Goal: Transaction & Acquisition: Purchase product/service

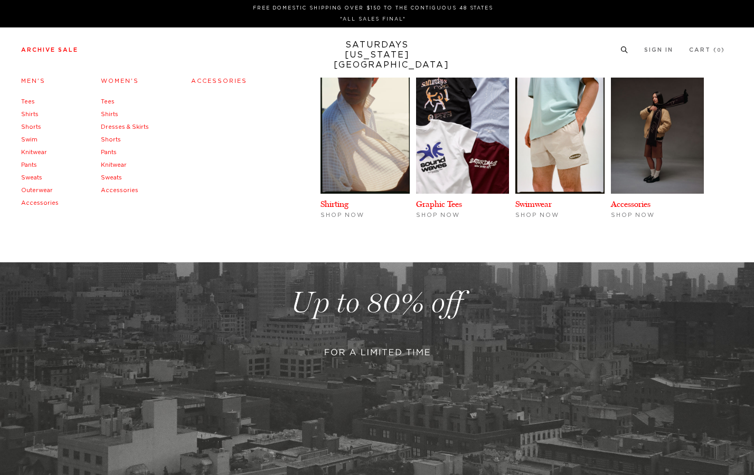
click at [65, 46] on li "Archive Sale Men's Tees Shirts Shorts Swim Knitwear Pants Sweats Outerwear" at bounding box center [49, 50] width 57 height 10
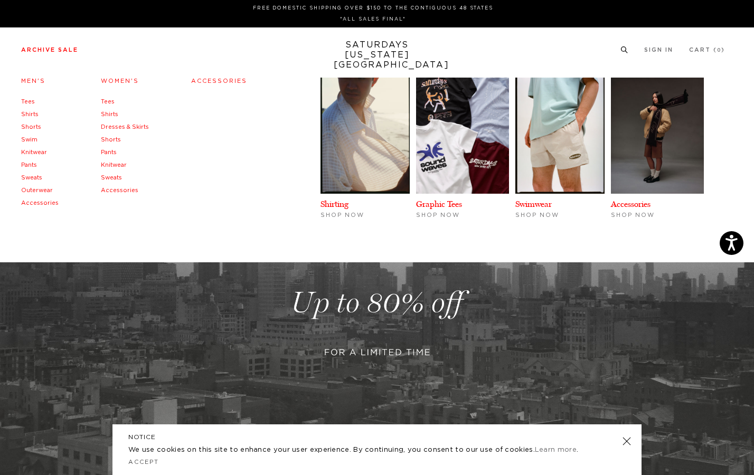
click at [35, 83] on link "Men's" at bounding box center [33, 81] width 24 height 6
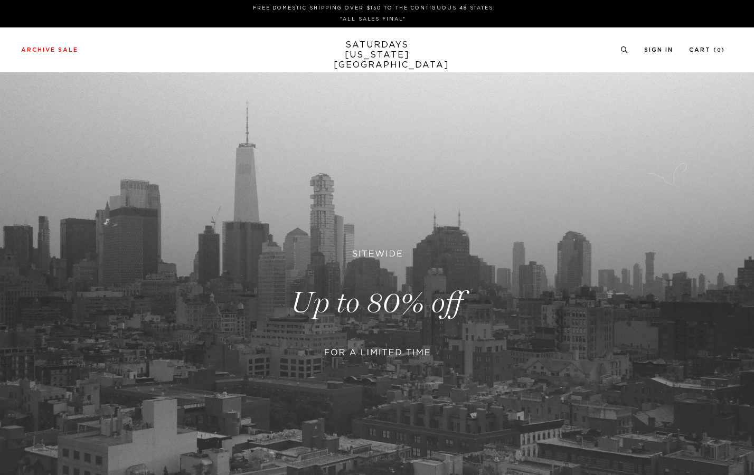
click at [408, 326] on link at bounding box center [377, 302] width 754 height 461
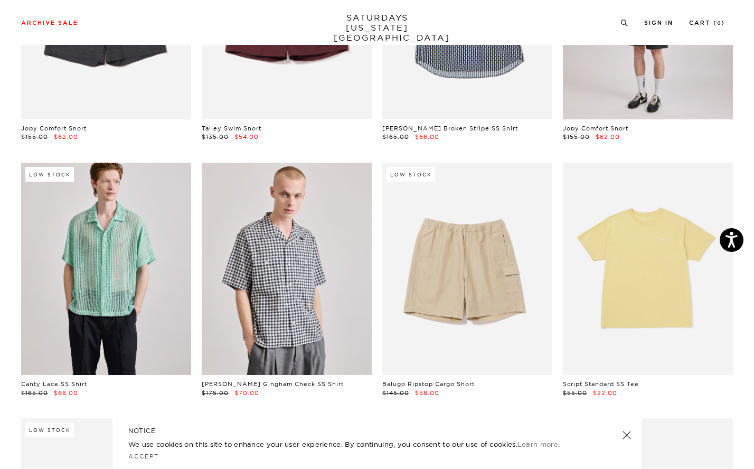
scroll to position [1737, 0]
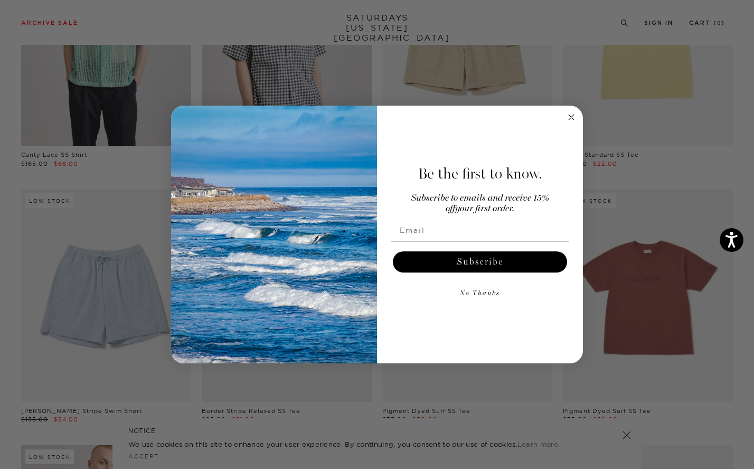
scroll to position [1969, 0]
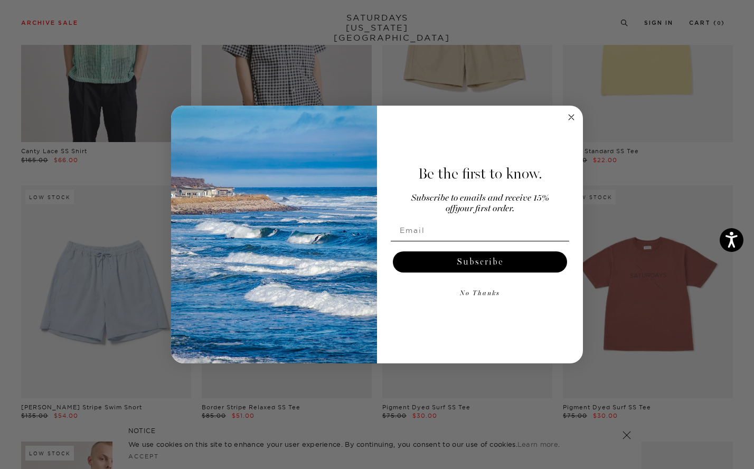
click at [564, 115] on form "Be the first to know. Subscribe to emails and receive 15% off your first order.…" at bounding box center [377, 235] width 412 height 258
click at [574, 114] on circle "Close dialog" at bounding box center [571, 117] width 12 height 12
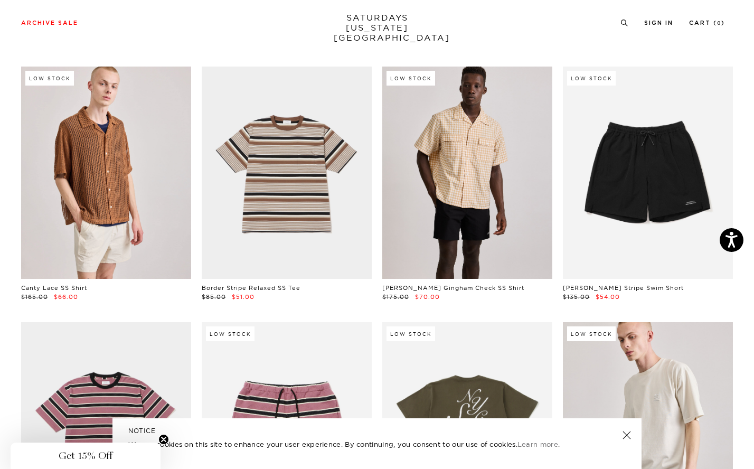
scroll to position [2347, 0]
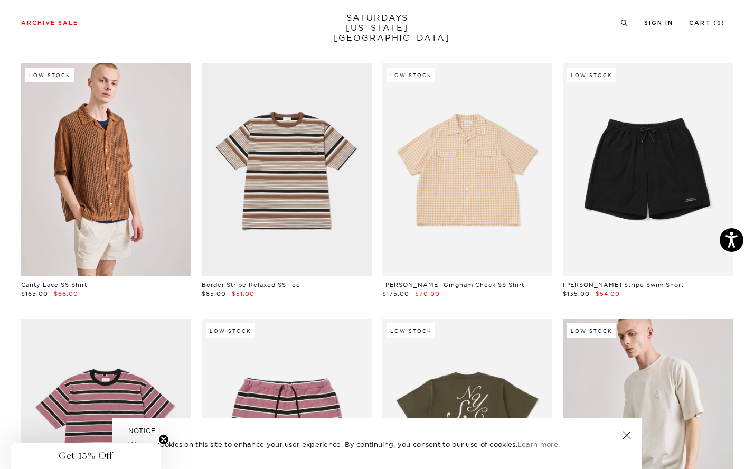
click at [526, 199] on link at bounding box center [467, 169] width 170 height 213
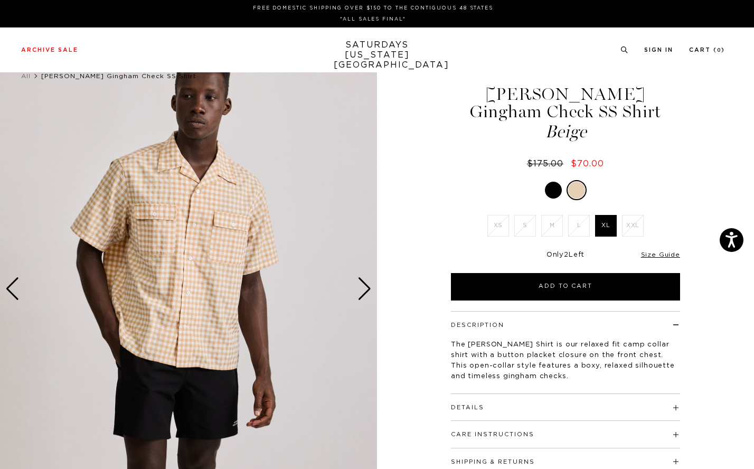
click at [356, 282] on img at bounding box center [188, 288] width 377 height 471
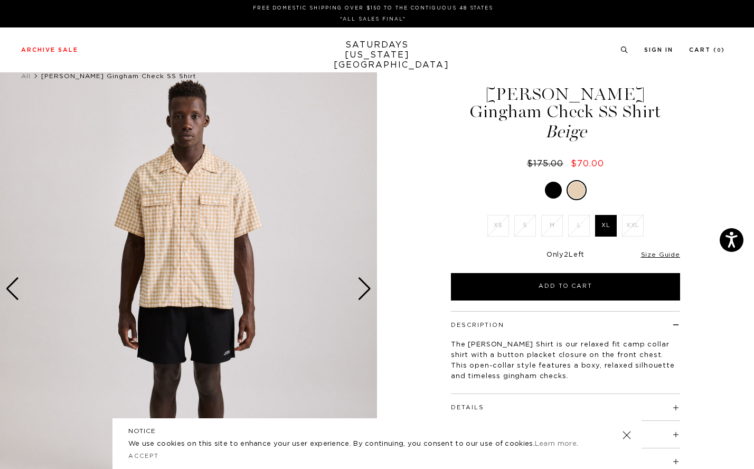
click at [356, 282] on img at bounding box center [188, 288] width 377 height 471
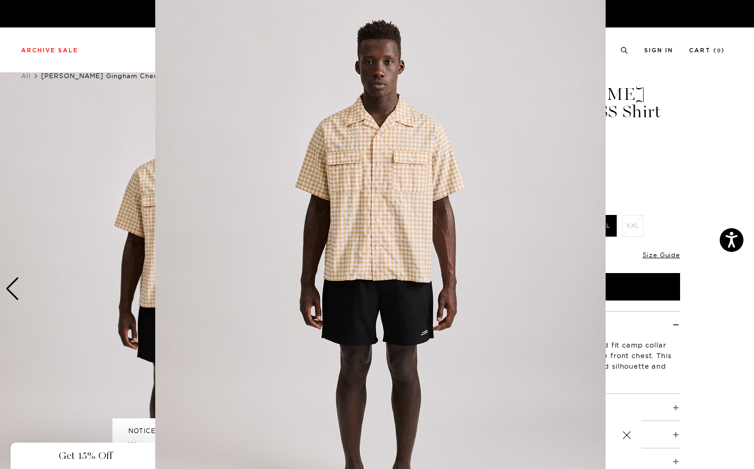
scroll to position [14, 0]
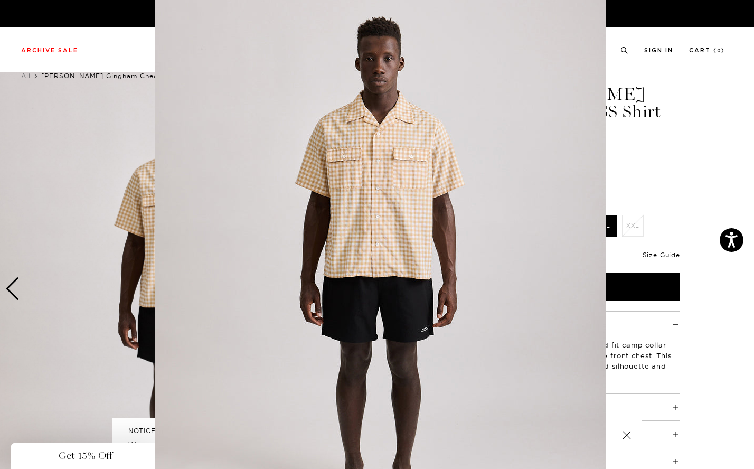
click at [657, 126] on figure at bounding box center [377, 234] width 754 height 469
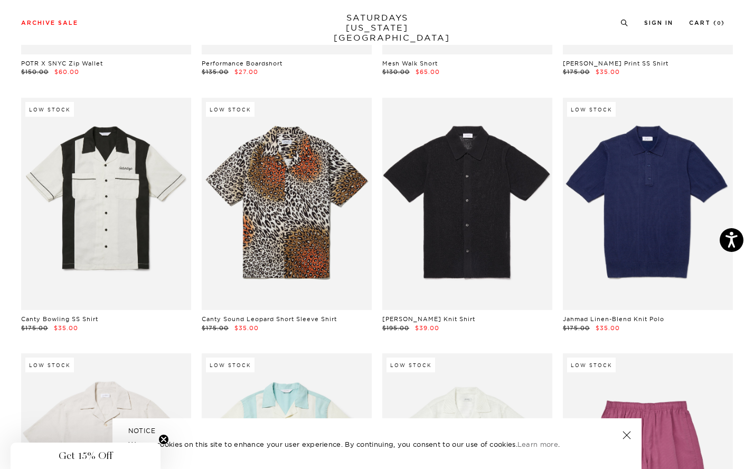
scroll to position [6404, 0]
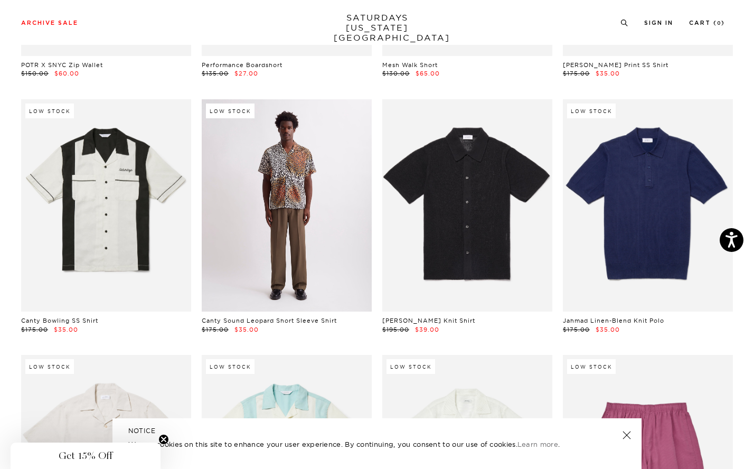
click at [318, 139] on link at bounding box center [287, 205] width 170 height 213
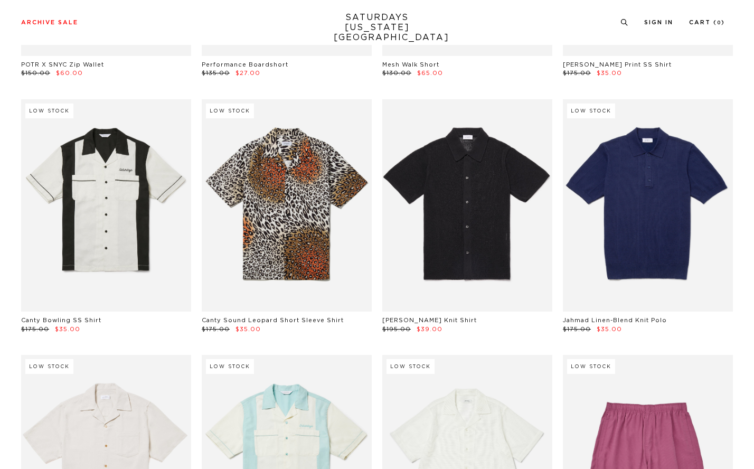
scroll to position [6404, 0]
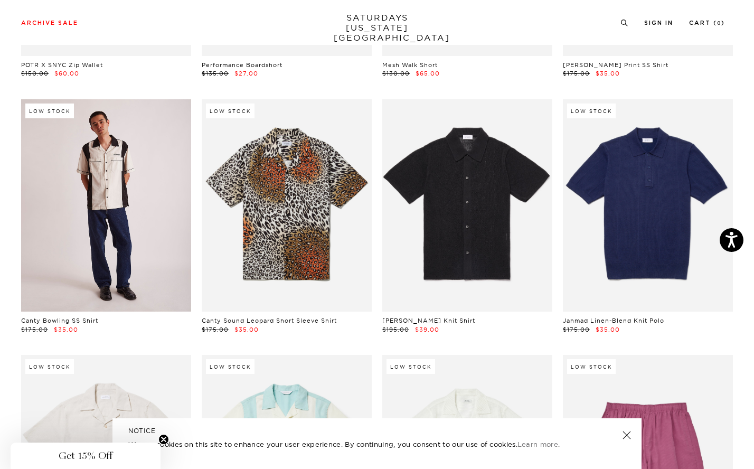
click at [106, 198] on link at bounding box center [106, 205] width 170 height 213
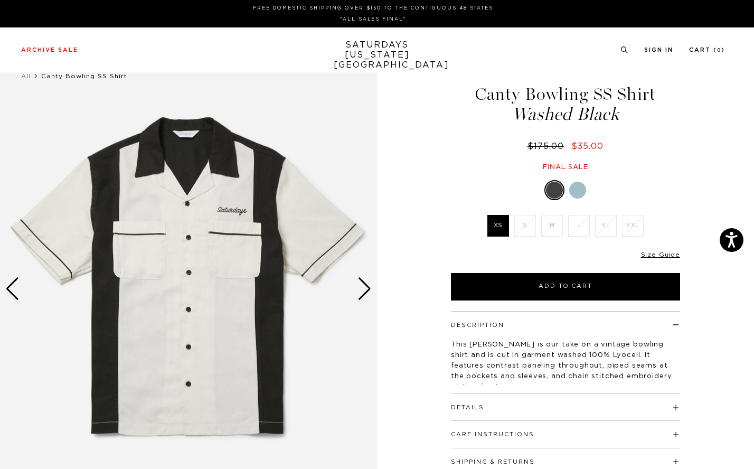
click at [576, 191] on div at bounding box center [577, 190] width 17 height 17
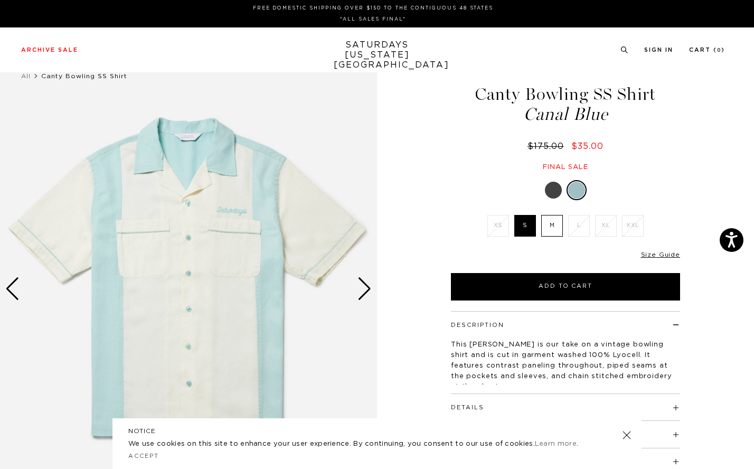
click at [552, 231] on label "M" at bounding box center [552, 226] width 22 height 22
click at [0, 0] on input "M" at bounding box center [0, 0] width 0 height 0
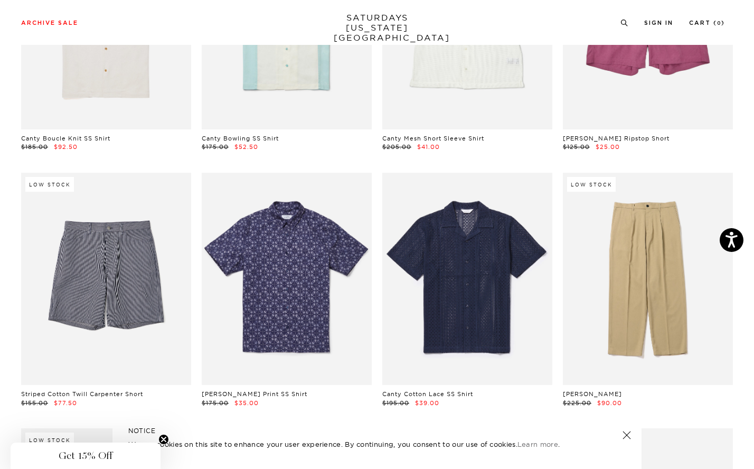
scroll to position [6843, 0]
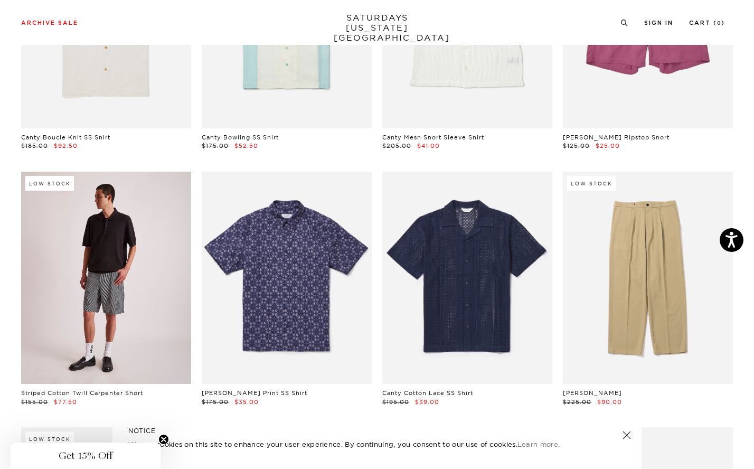
click at [110, 280] on link at bounding box center [106, 278] width 170 height 213
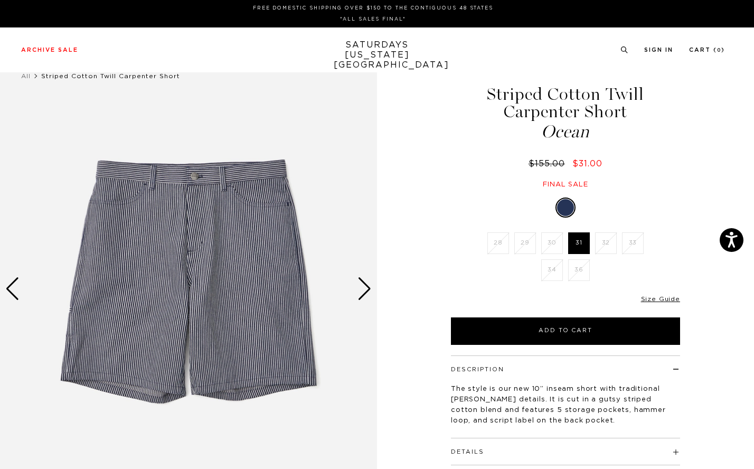
click at [370, 290] on div "Next slide" at bounding box center [364, 288] width 14 height 23
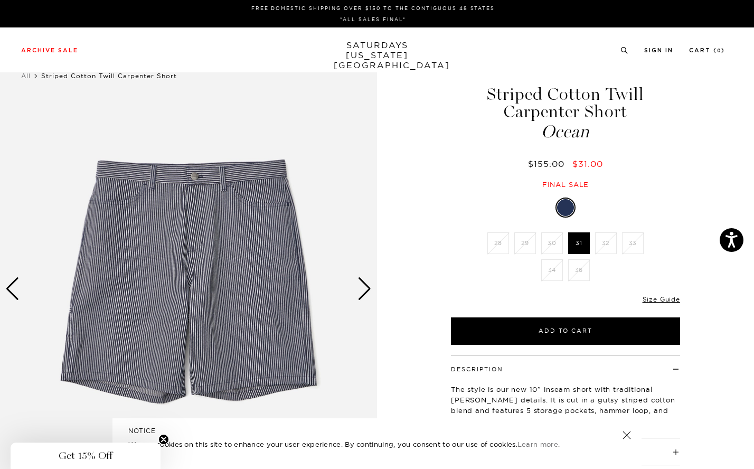
click at [366, 289] on div "Next slide" at bounding box center [364, 288] width 14 height 23
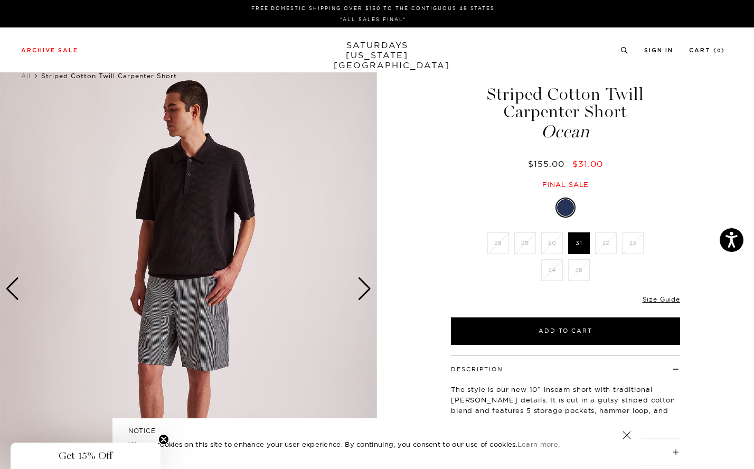
click at [366, 288] on div "Next slide" at bounding box center [364, 288] width 14 height 23
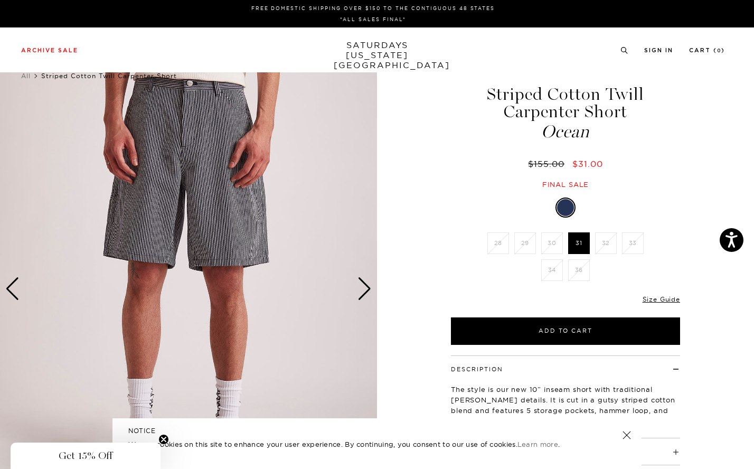
click at [366, 287] on div "Next slide" at bounding box center [364, 288] width 14 height 23
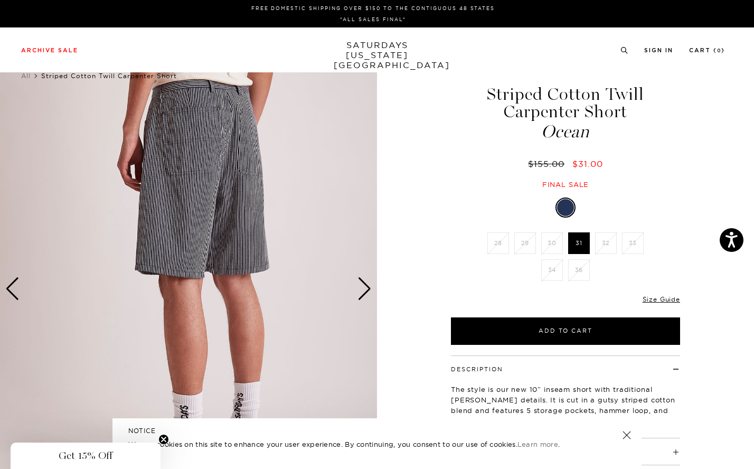
click at [366, 287] on div "Next slide" at bounding box center [364, 288] width 14 height 23
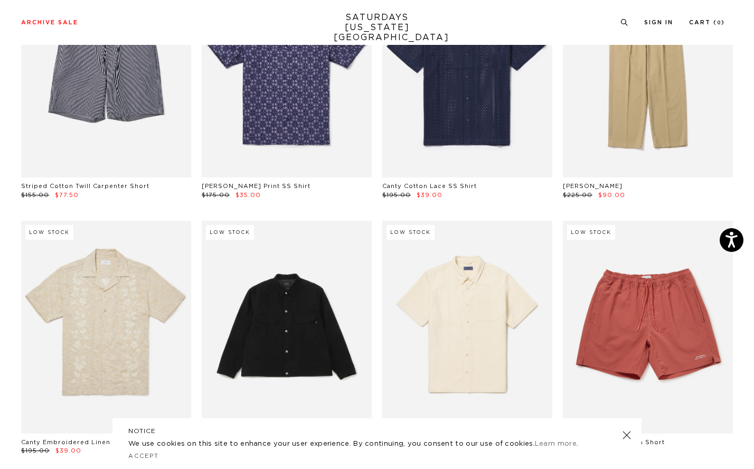
scroll to position [7058, 0]
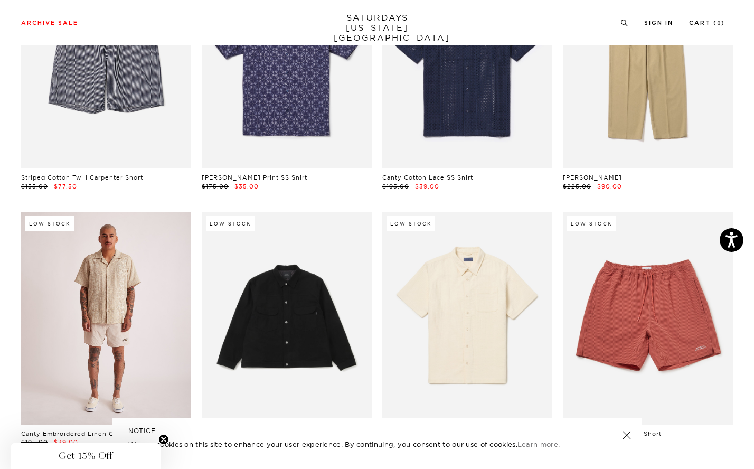
click at [155, 295] on link at bounding box center [106, 318] width 170 height 213
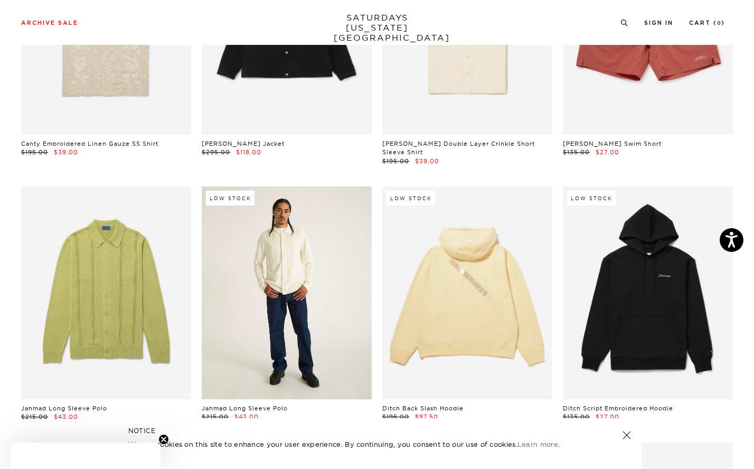
scroll to position [7357, 0]
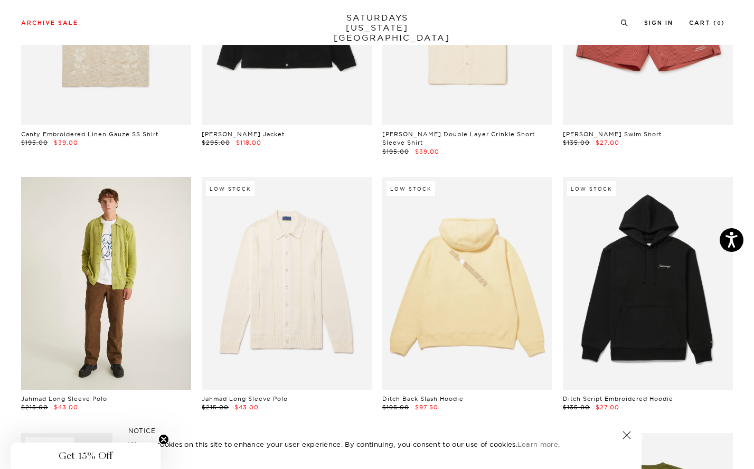
click at [78, 307] on link at bounding box center [106, 283] width 170 height 213
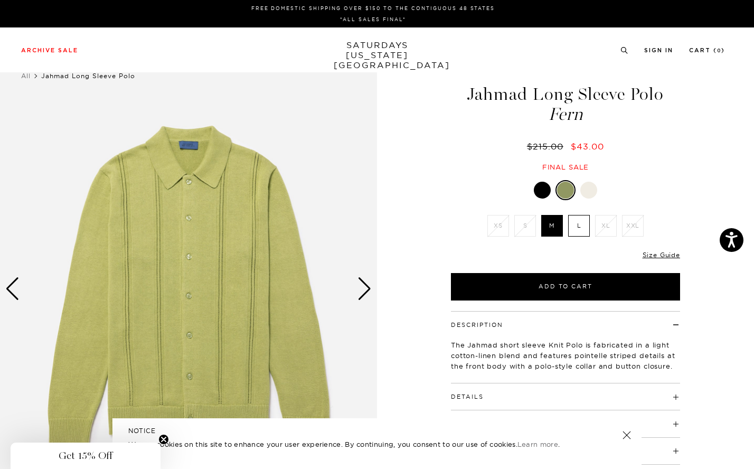
click at [360, 294] on div "Next slide" at bounding box center [364, 288] width 14 height 23
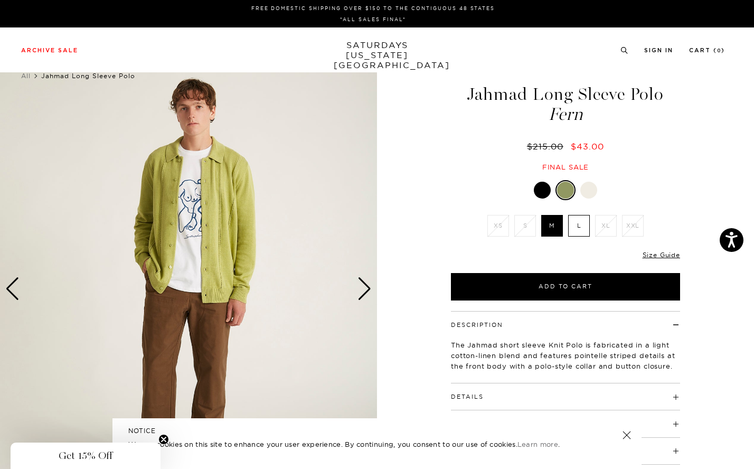
click at [360, 294] on div "Next slide" at bounding box center [364, 288] width 14 height 23
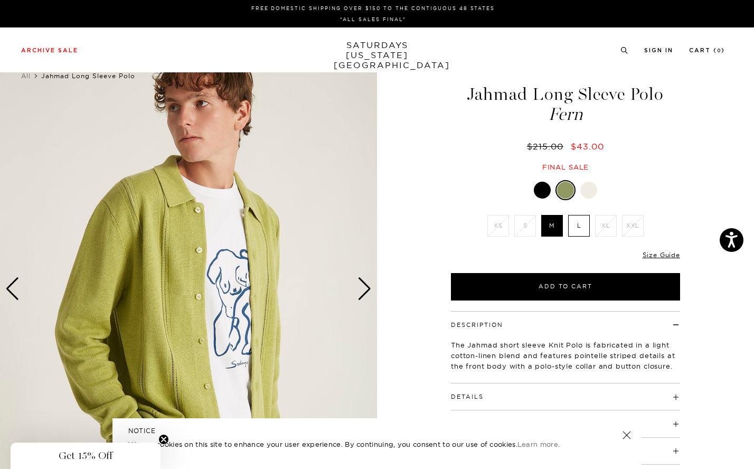
click at [360, 293] on div "Next slide" at bounding box center [364, 288] width 14 height 23
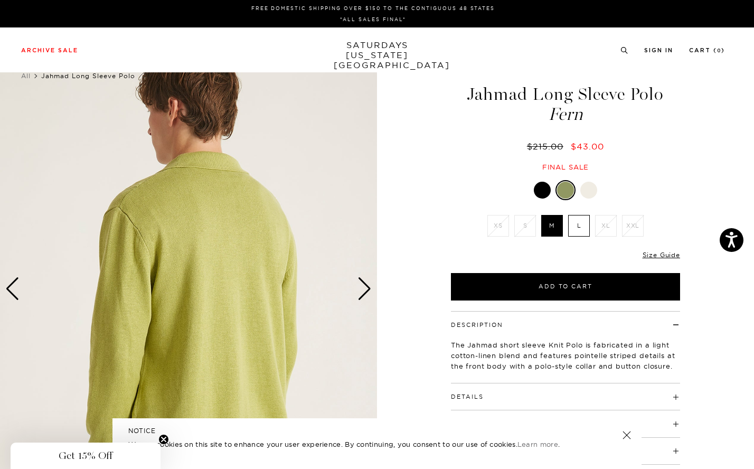
click at [360, 293] on div "Next slide" at bounding box center [364, 288] width 14 height 23
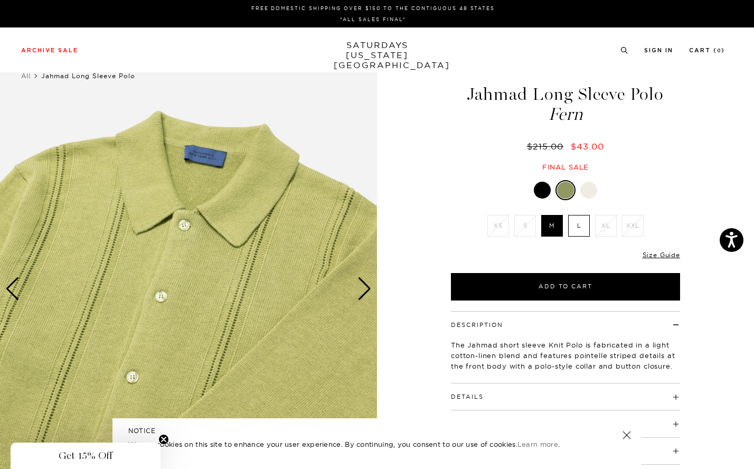
click at [360, 293] on div "Next slide" at bounding box center [364, 288] width 14 height 23
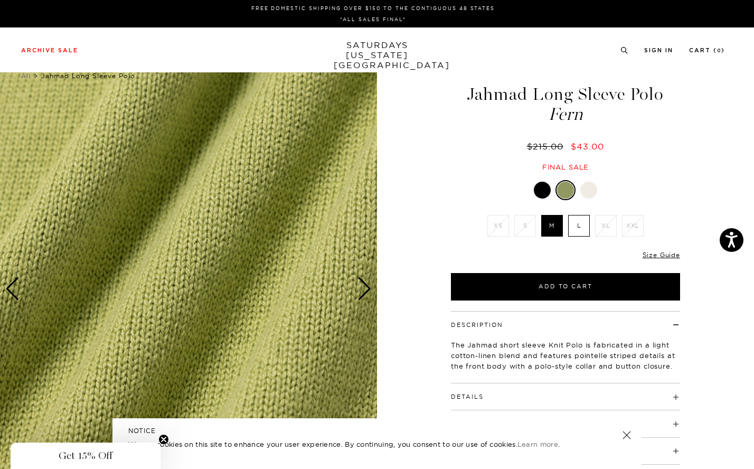
click at [590, 191] on div at bounding box center [588, 190] width 17 height 17
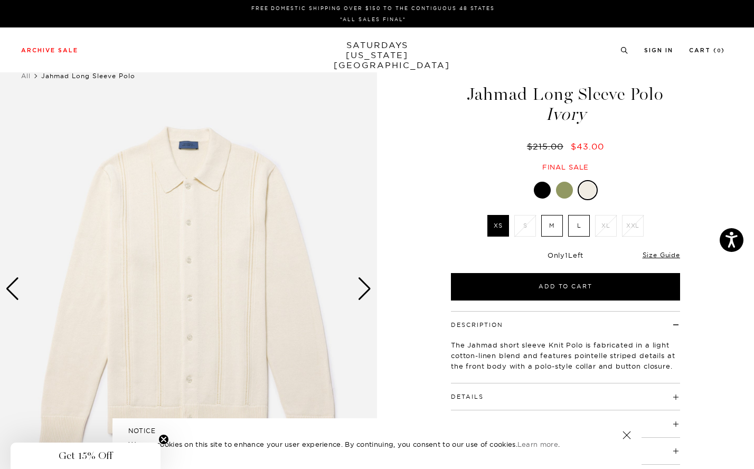
click at [544, 186] on div at bounding box center [542, 190] width 17 height 17
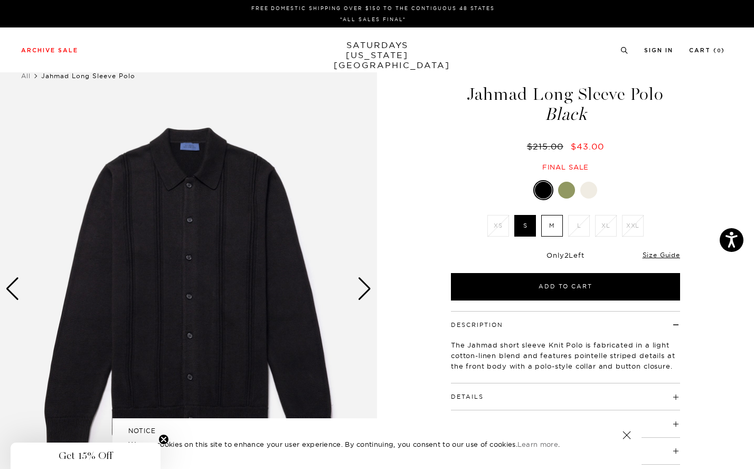
click at [580, 182] on div at bounding box center [565, 190] width 229 height 20
click at [562, 199] on div at bounding box center [565, 190] width 229 height 20
click at [567, 190] on div at bounding box center [566, 190] width 17 height 17
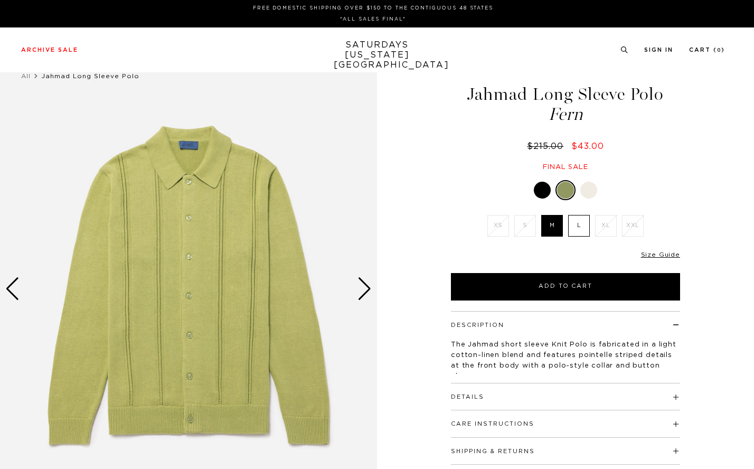
click at [575, 216] on label "L" at bounding box center [579, 226] width 22 height 22
click at [0, 0] on input "L" at bounding box center [0, 0] width 0 height 0
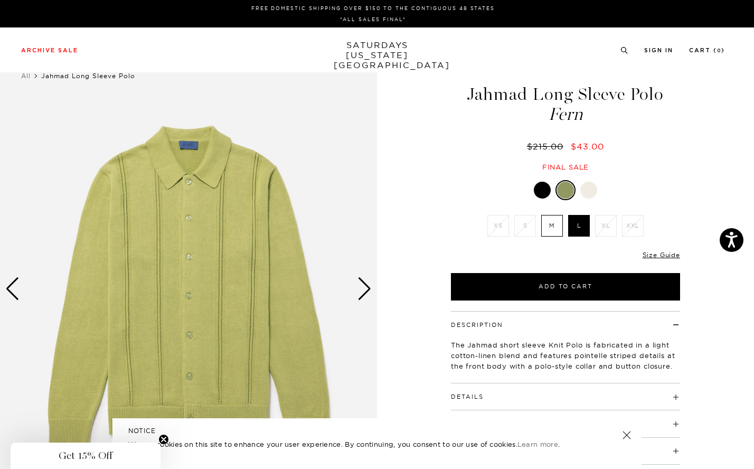
click at [383, 280] on div "1 / 6" at bounding box center [377, 288] width 754 height 471
click at [377, 280] on img at bounding box center [565, 288] width 377 height 471
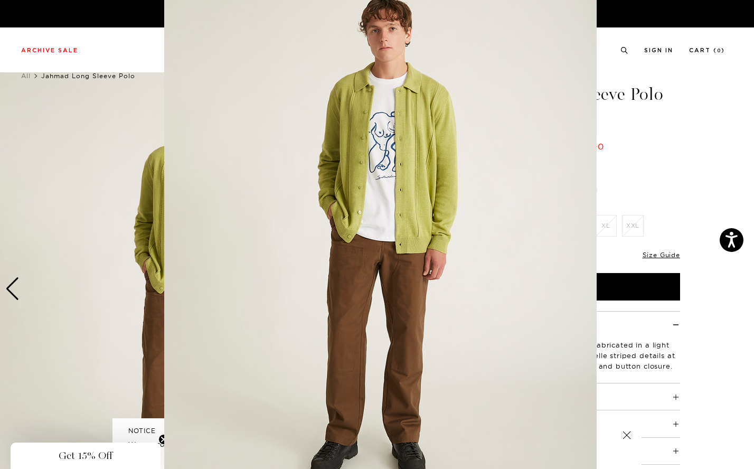
click at [371, 285] on img at bounding box center [380, 237] width 432 height 541
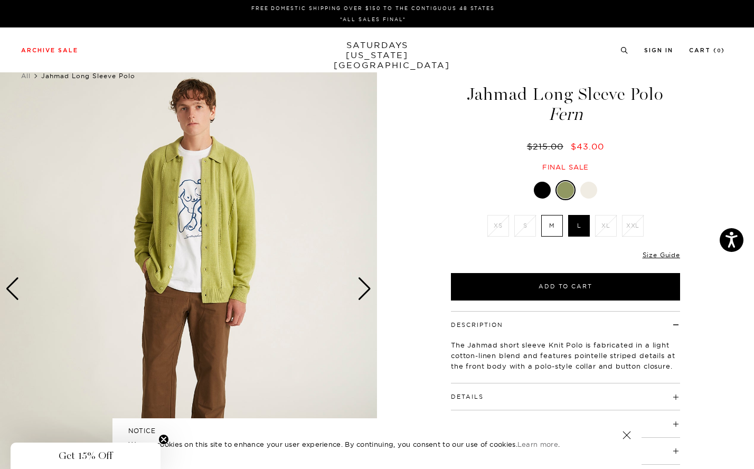
scroll to position [0, 0]
click at [362, 287] on div "Next slide" at bounding box center [364, 288] width 14 height 23
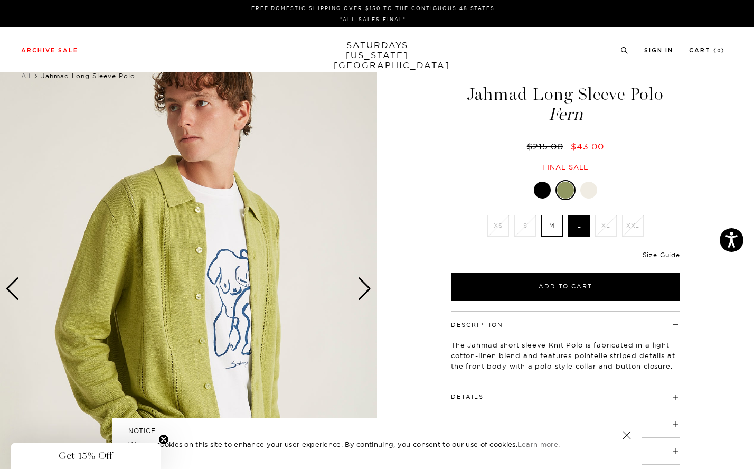
click at [362, 287] on div "Next slide" at bounding box center [364, 288] width 14 height 23
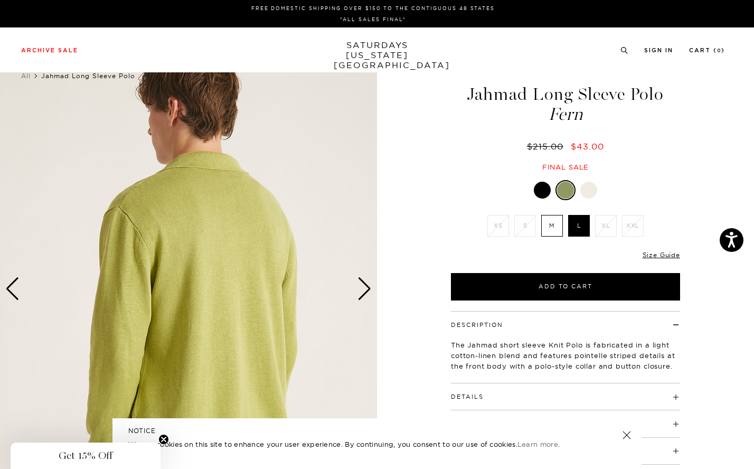
click at [362, 287] on div "Next slide" at bounding box center [364, 288] width 14 height 23
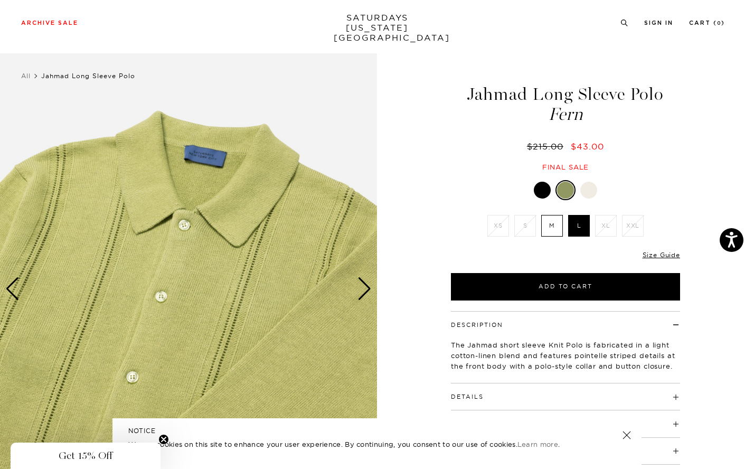
scroll to position [27, 0]
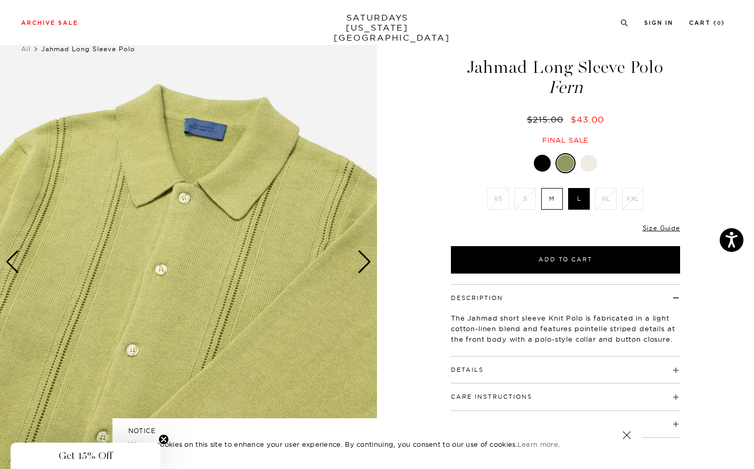
click at [362, 287] on img at bounding box center [188, 261] width 377 height 471
click at [362, 267] on div "Next slide" at bounding box center [364, 261] width 14 height 23
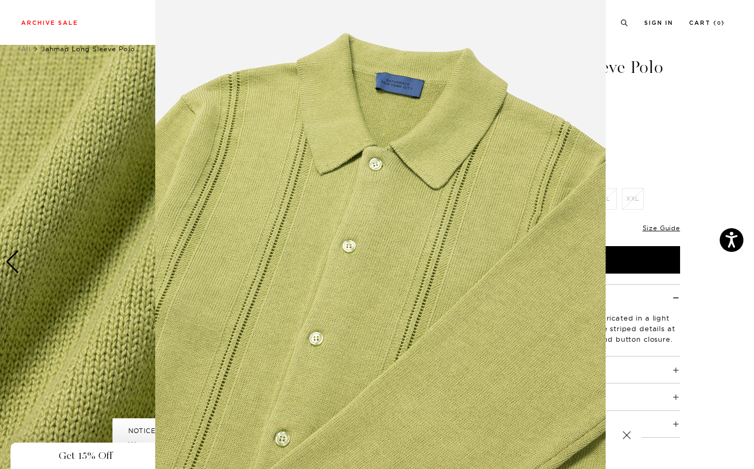
click at [362, 267] on img at bounding box center [380, 237] width 450 height 541
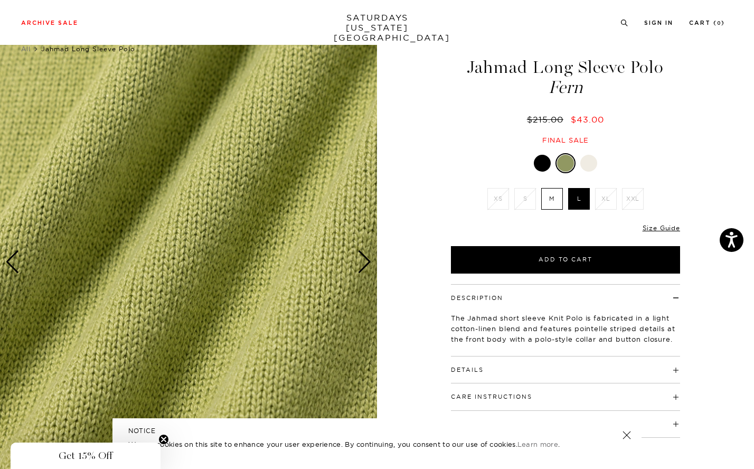
scroll to position [0, 0]
click at [355, 253] on img at bounding box center [188, 261] width 377 height 471
click at [367, 255] on div "Next slide" at bounding box center [364, 261] width 14 height 23
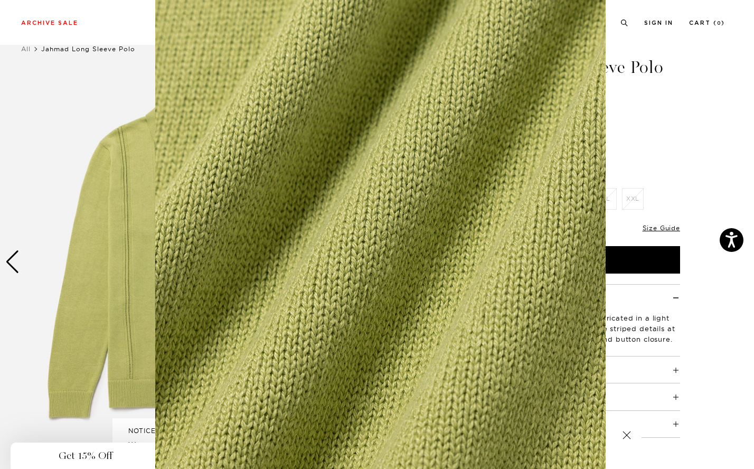
click at [367, 255] on img at bounding box center [380, 246] width 450 height 541
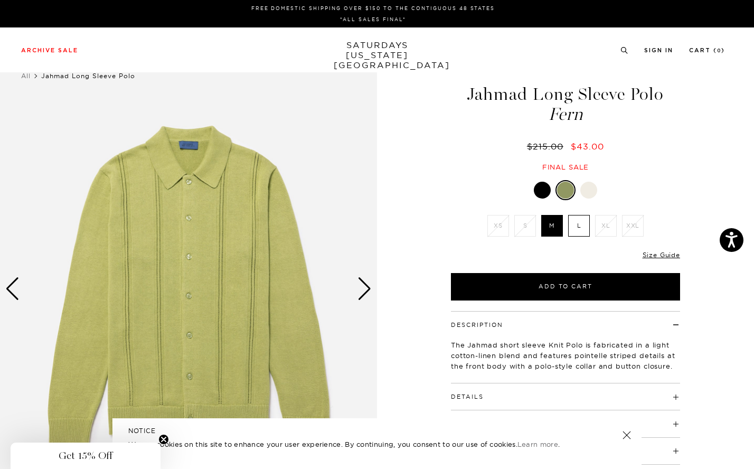
click at [583, 193] on div at bounding box center [588, 190] width 17 height 17
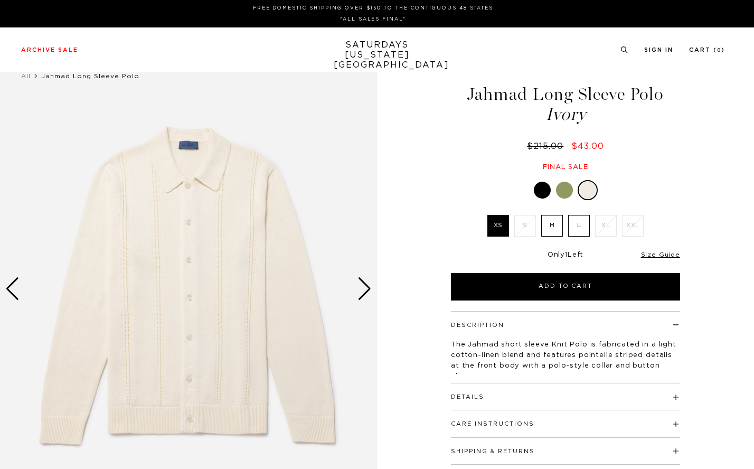
click at [357, 296] on img at bounding box center [188, 288] width 377 height 471
click at [359, 287] on div "Next slide" at bounding box center [364, 288] width 14 height 23
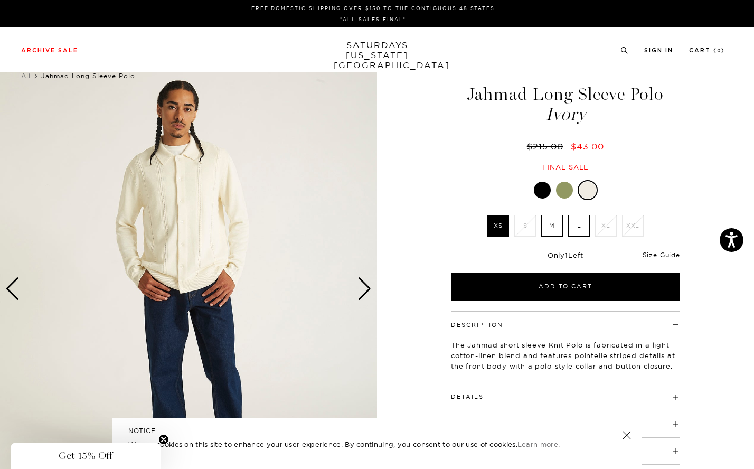
click at [362, 285] on div "Next slide" at bounding box center [364, 288] width 14 height 23
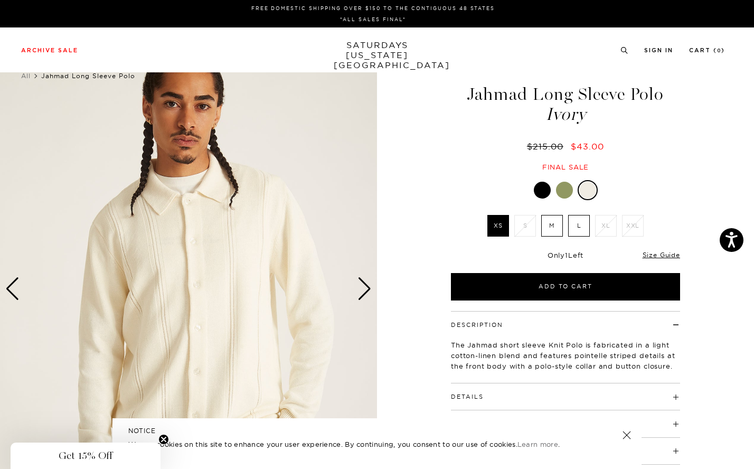
scroll to position [1, 0]
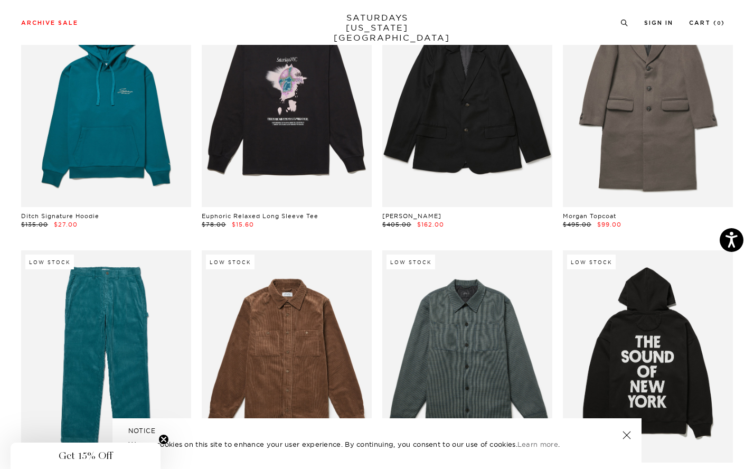
scroll to position [8260, 0]
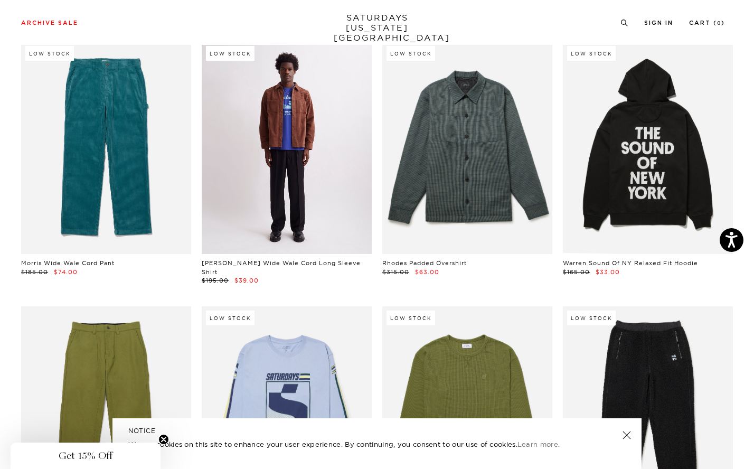
click at [285, 176] on link at bounding box center [287, 148] width 170 height 213
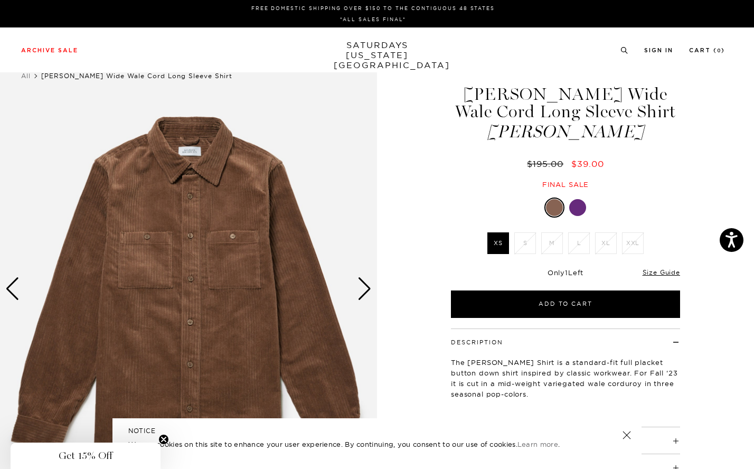
click at [572, 201] on div at bounding box center [577, 207] width 17 height 17
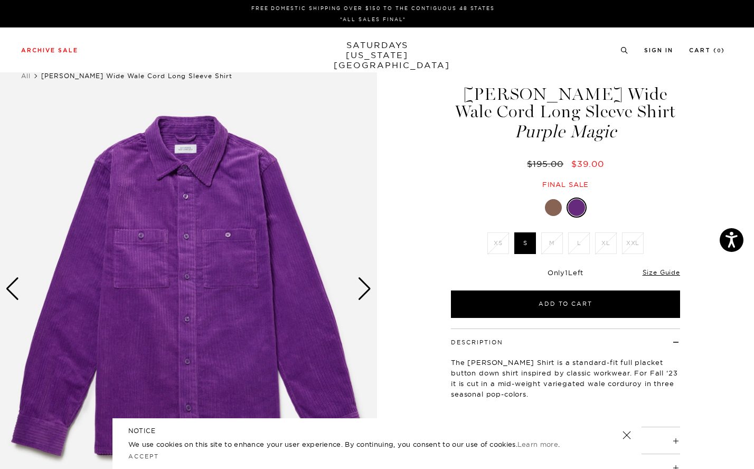
click at [561, 206] on div at bounding box center [553, 207] width 17 height 17
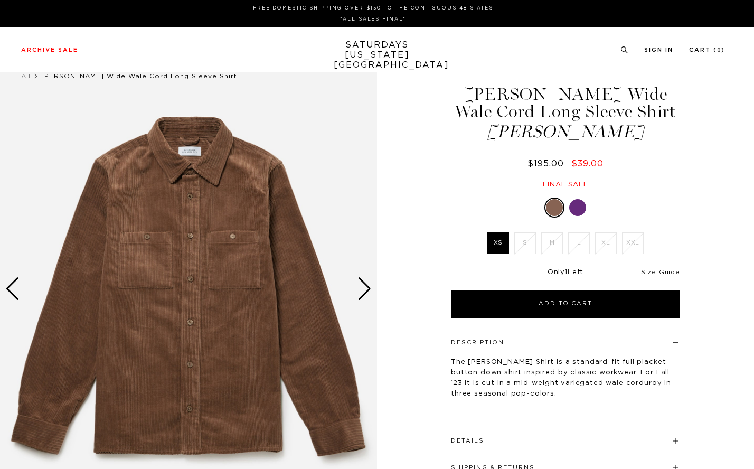
click at [372, 287] on img at bounding box center [188, 288] width 377 height 471
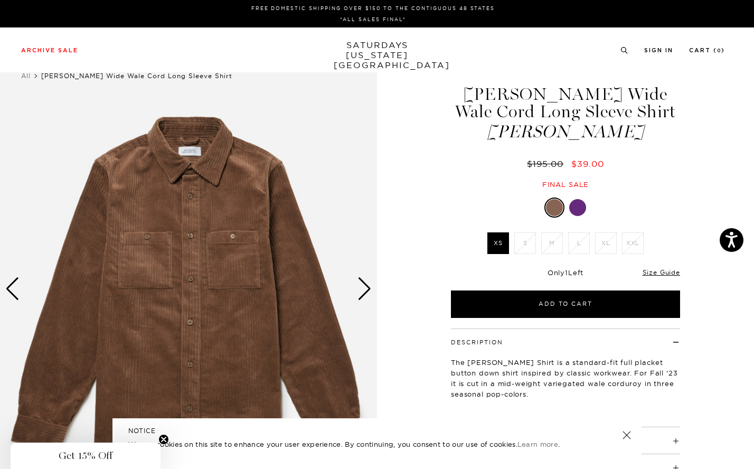
click at [363, 292] on div "Next slide" at bounding box center [364, 288] width 14 height 23
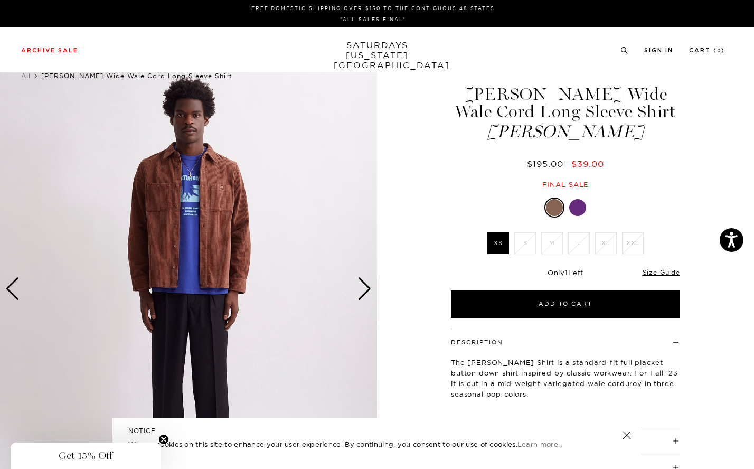
click at [364, 289] on div "Next slide" at bounding box center [364, 288] width 14 height 23
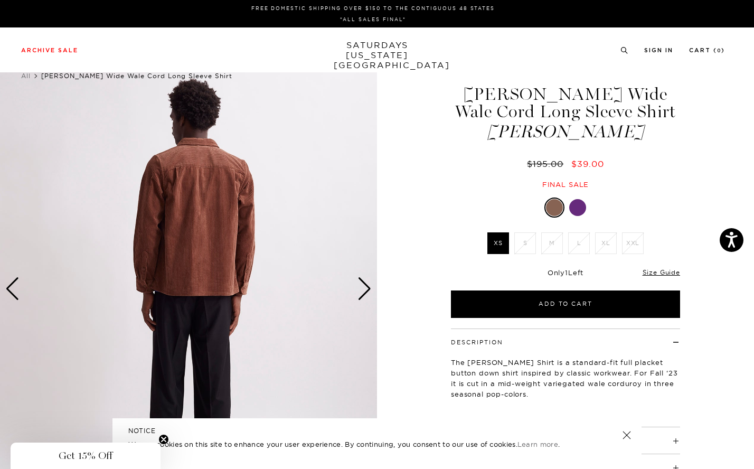
click at [364, 289] on div "Next slide" at bounding box center [364, 288] width 14 height 23
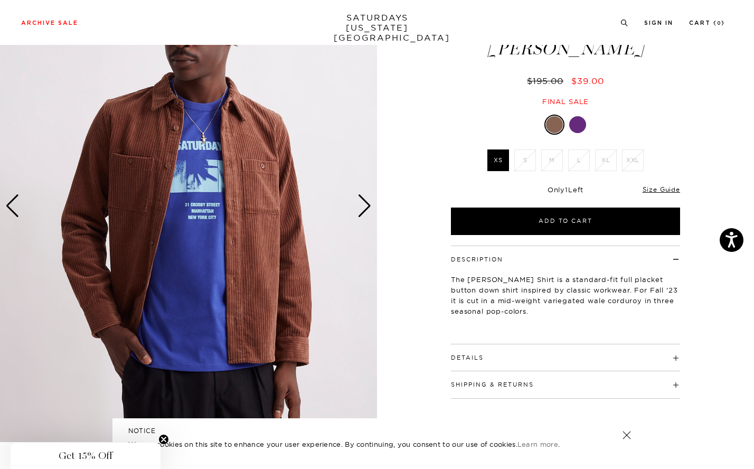
scroll to position [101, 0]
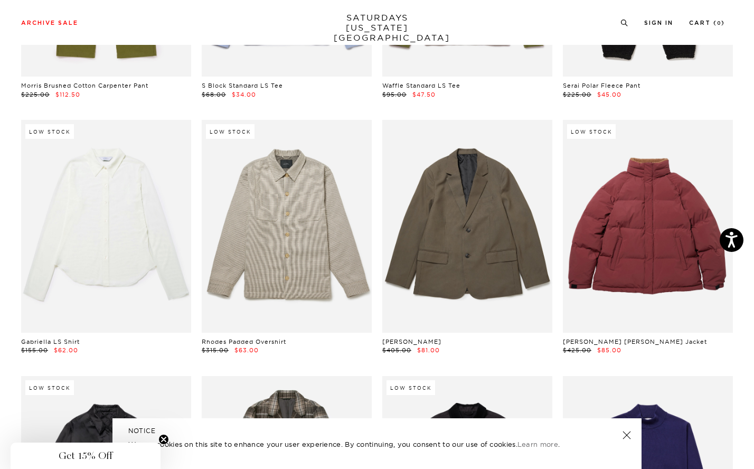
scroll to position [8703, 1]
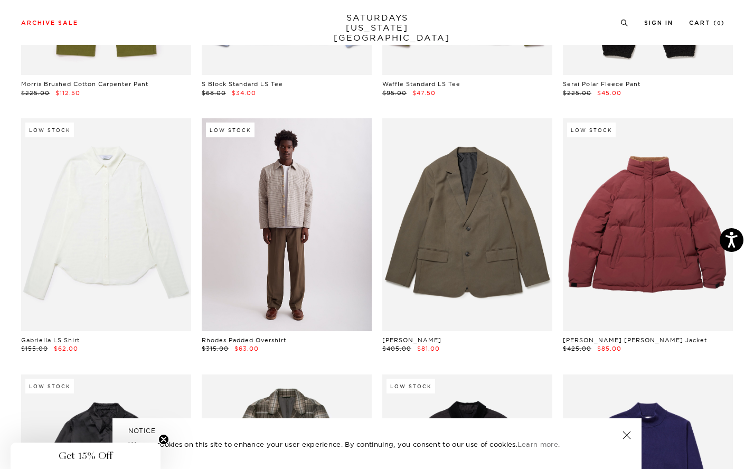
click at [305, 246] on link at bounding box center [287, 224] width 170 height 213
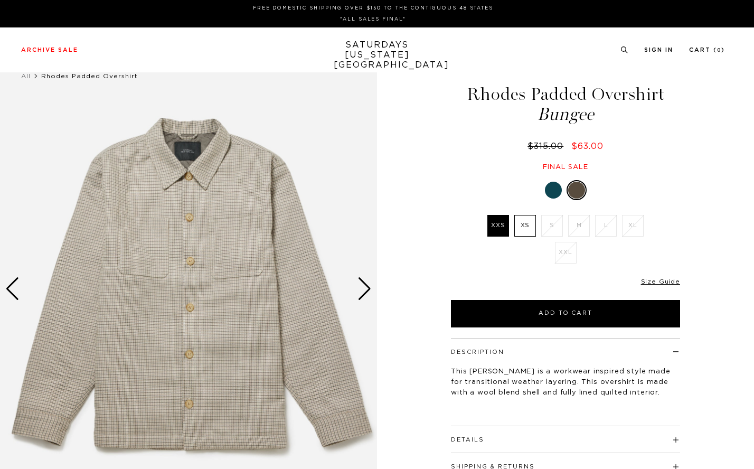
scroll to position [0, 1]
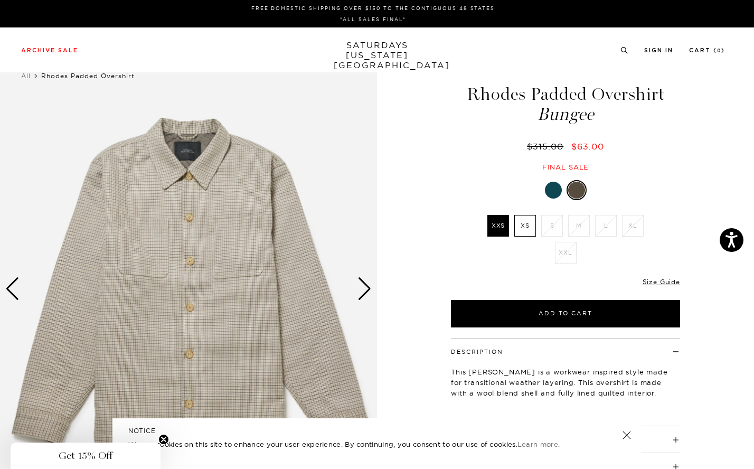
click at [371, 297] on img at bounding box center [188, 288] width 377 height 471
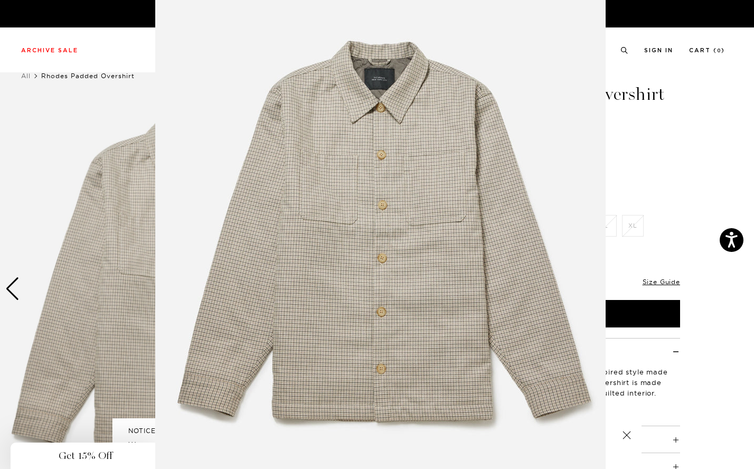
scroll to position [31, 0]
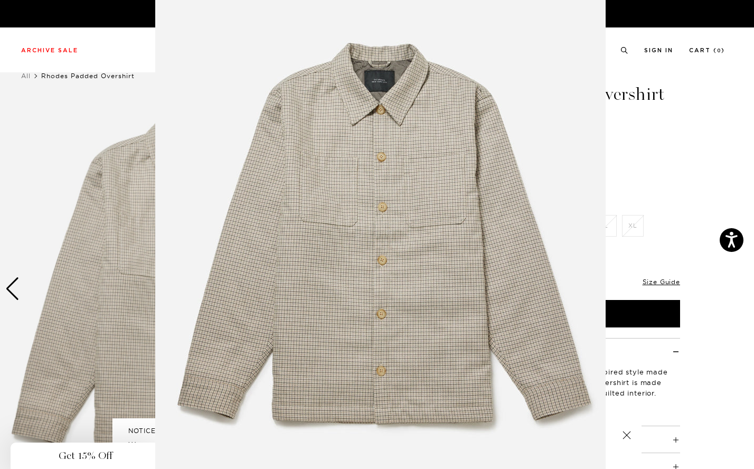
click at [704, 179] on figure at bounding box center [377, 234] width 754 height 469
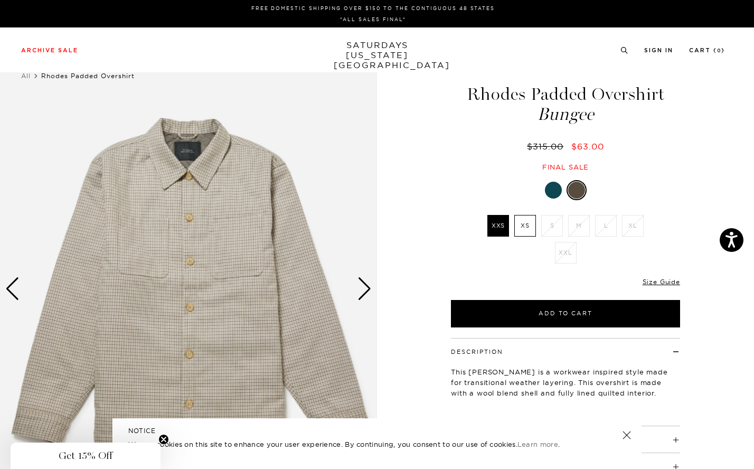
click at [368, 285] on div "Next slide" at bounding box center [364, 288] width 14 height 23
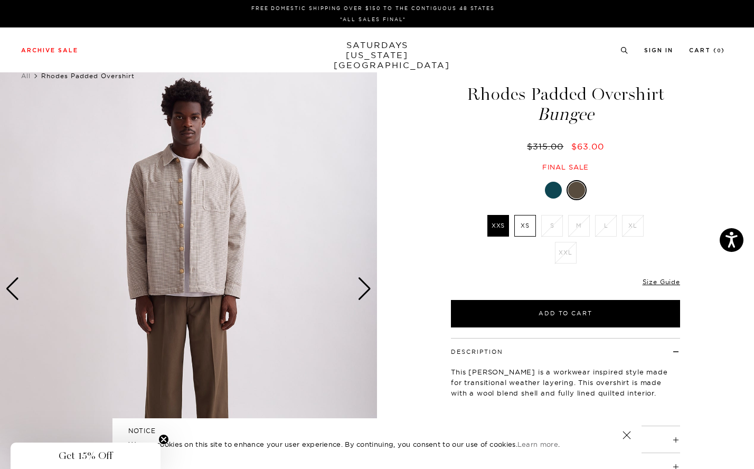
click at [365, 285] on div "Next slide" at bounding box center [364, 288] width 14 height 23
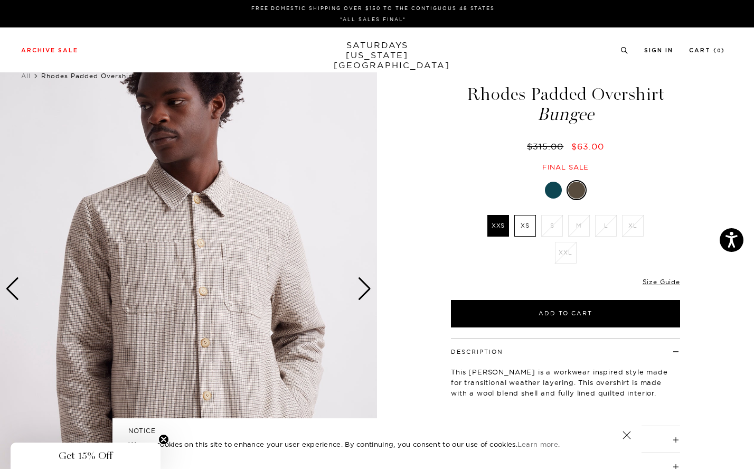
click at [365, 285] on div "Next slide" at bounding box center [364, 288] width 14 height 23
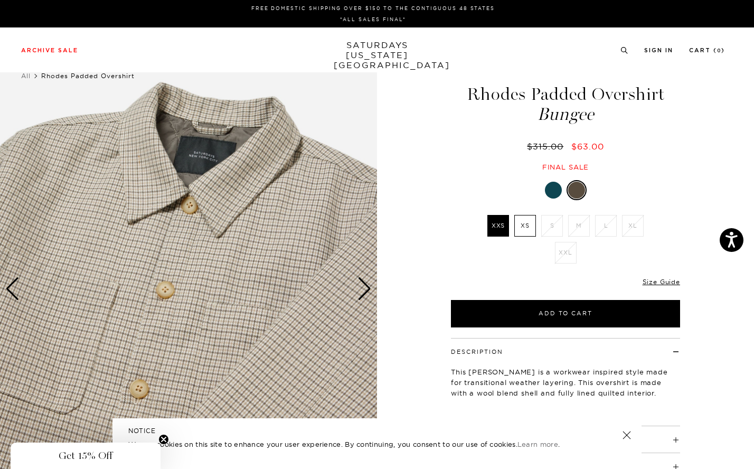
click at [365, 285] on div "Next slide" at bounding box center [364, 288] width 14 height 23
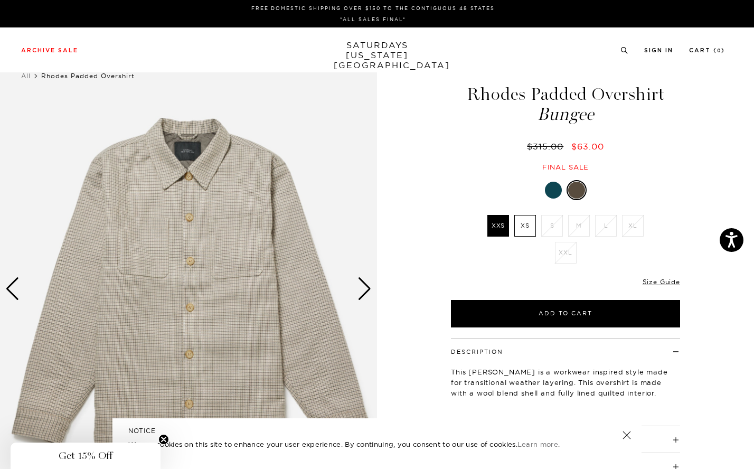
click at [365, 285] on div "Next slide" at bounding box center [364, 288] width 14 height 23
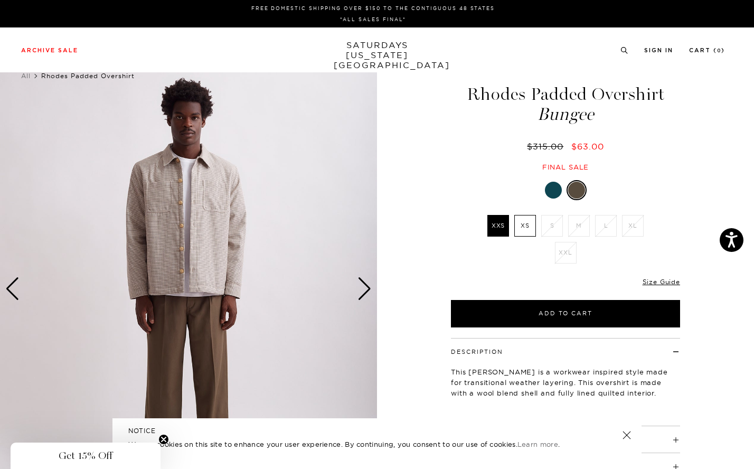
click at [551, 194] on div at bounding box center [553, 190] width 17 height 17
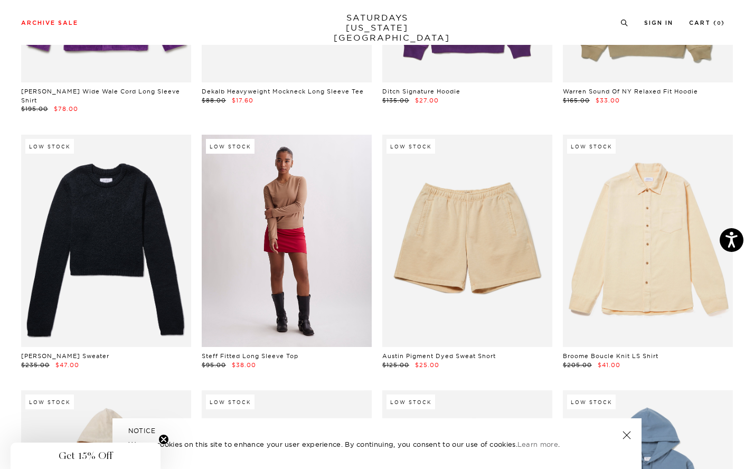
scroll to position [9724, 5]
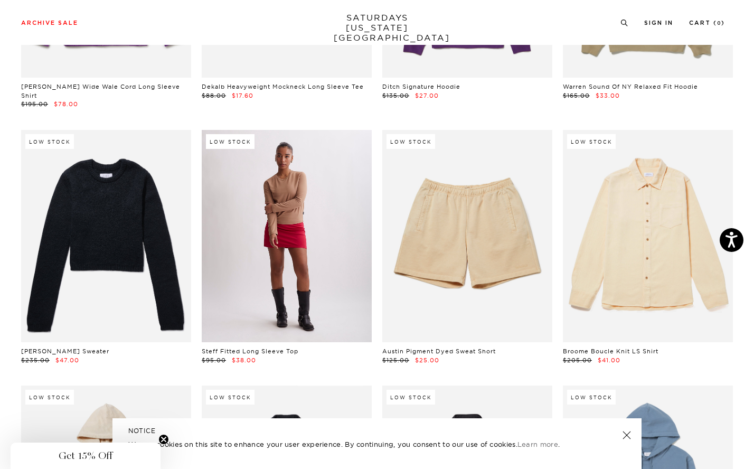
click at [272, 245] on link at bounding box center [287, 236] width 170 height 213
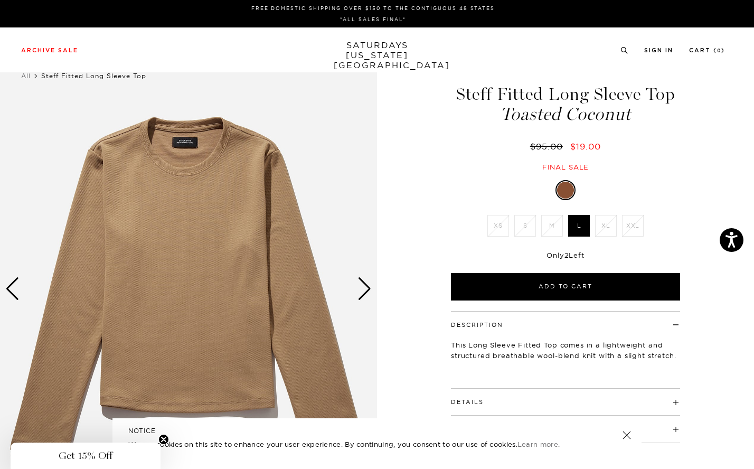
click at [366, 287] on div "Next slide" at bounding box center [364, 288] width 14 height 23
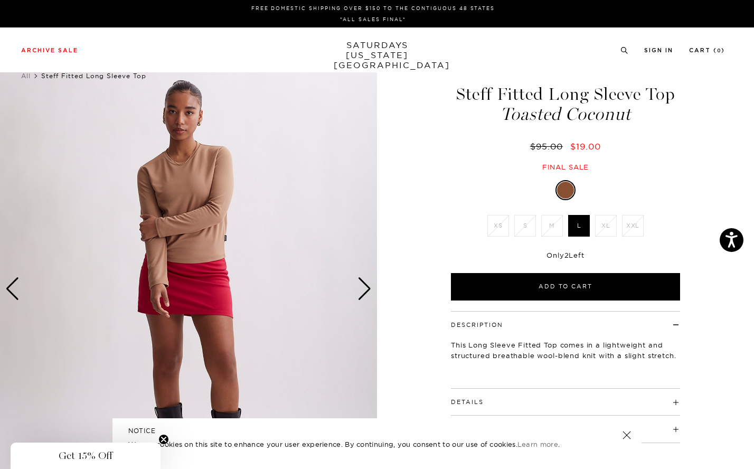
click at [366, 287] on div "Next slide" at bounding box center [364, 288] width 14 height 23
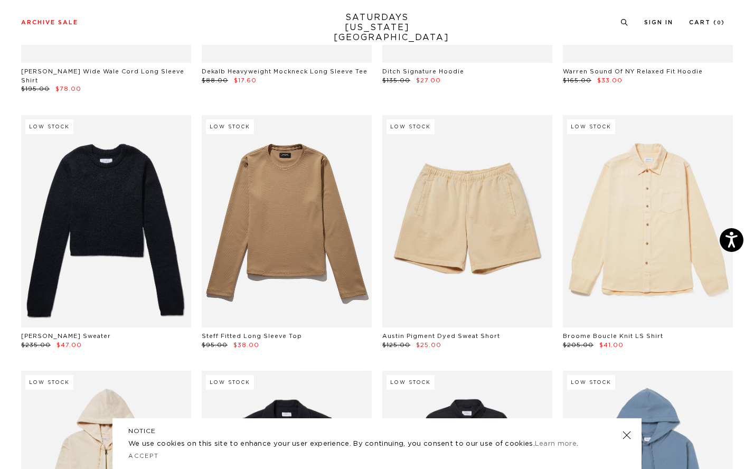
scroll to position [9740, 5]
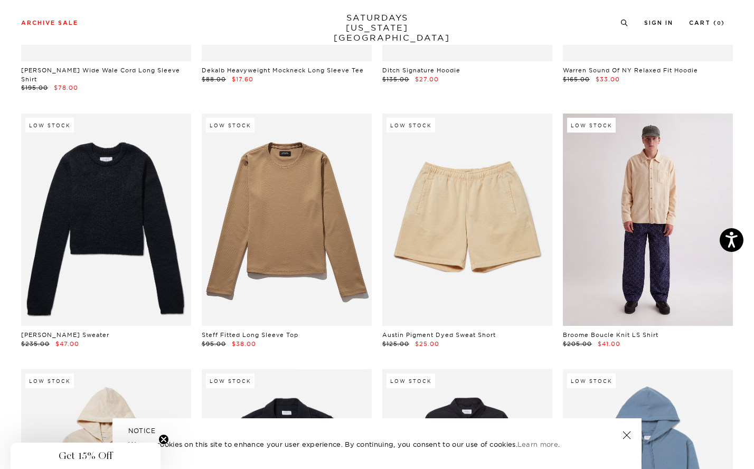
click at [646, 244] on link at bounding box center [648, 219] width 170 height 213
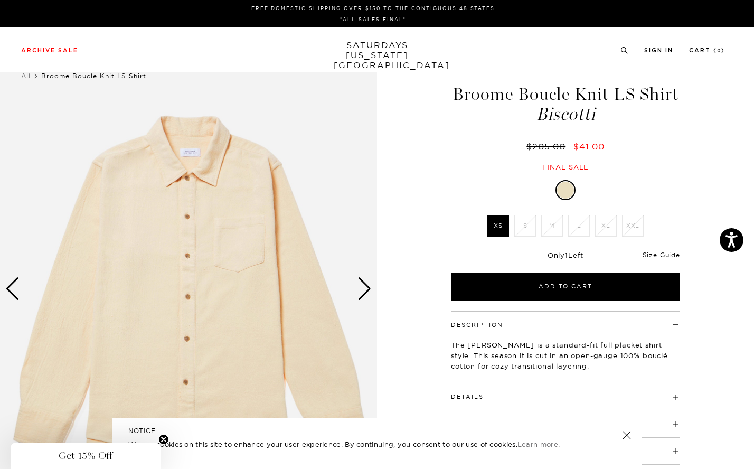
click at [365, 292] on div "Next slide" at bounding box center [364, 288] width 14 height 23
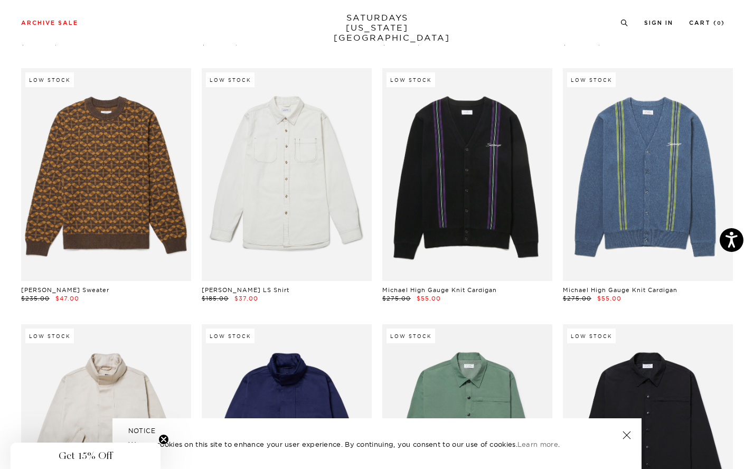
scroll to position [10555, 5]
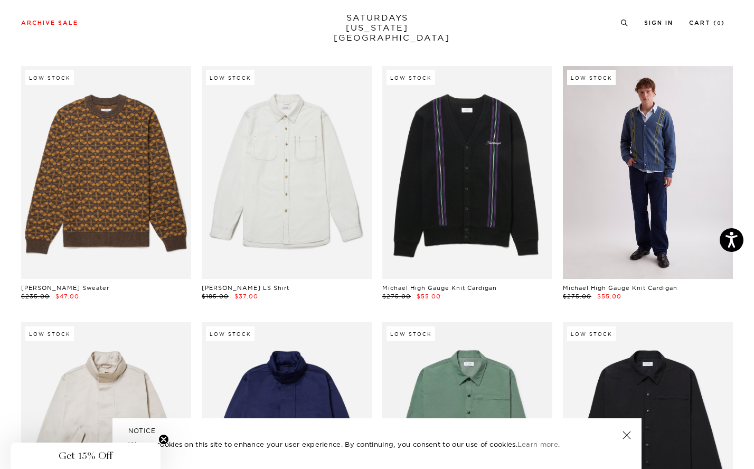
click at [672, 206] on link at bounding box center [648, 172] width 170 height 213
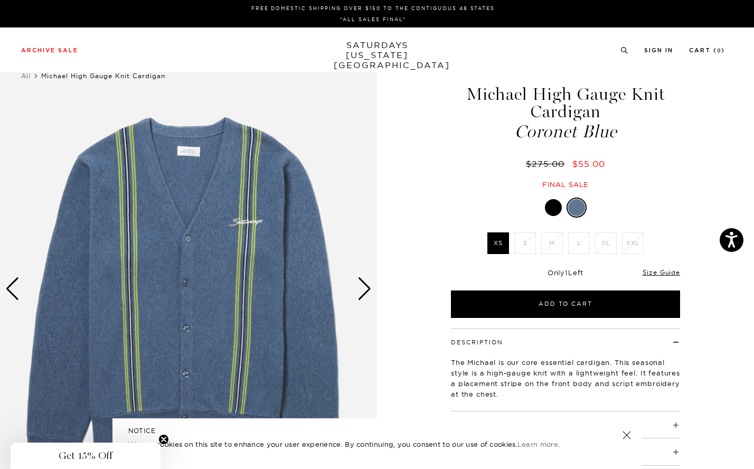
click at [374, 293] on img at bounding box center [188, 288] width 377 height 471
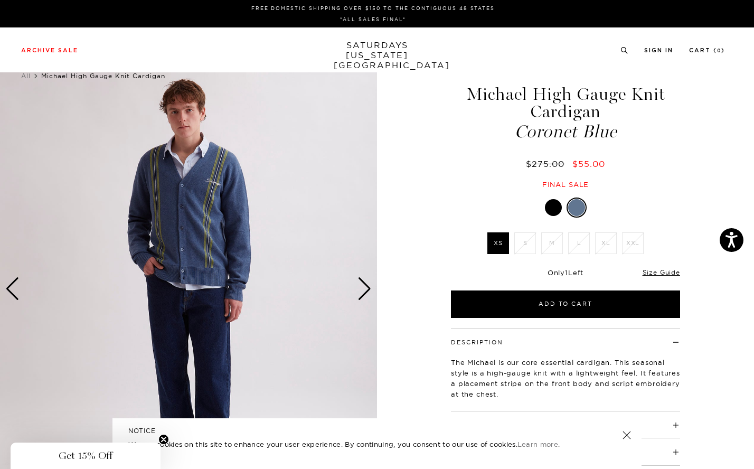
click at [374, 293] on img at bounding box center [188, 288] width 377 height 471
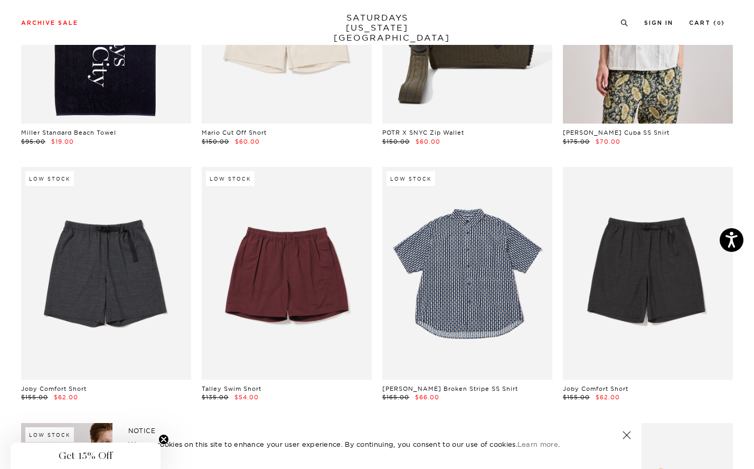
scroll to position [0, 5]
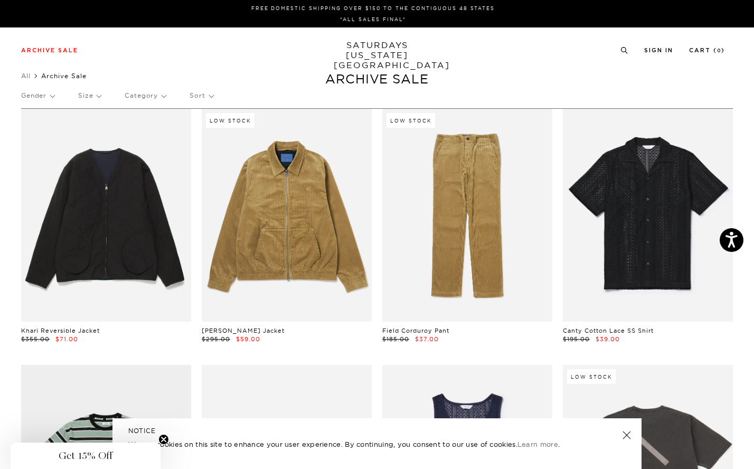
click at [137, 94] on p "Category" at bounding box center [145, 95] width 41 height 24
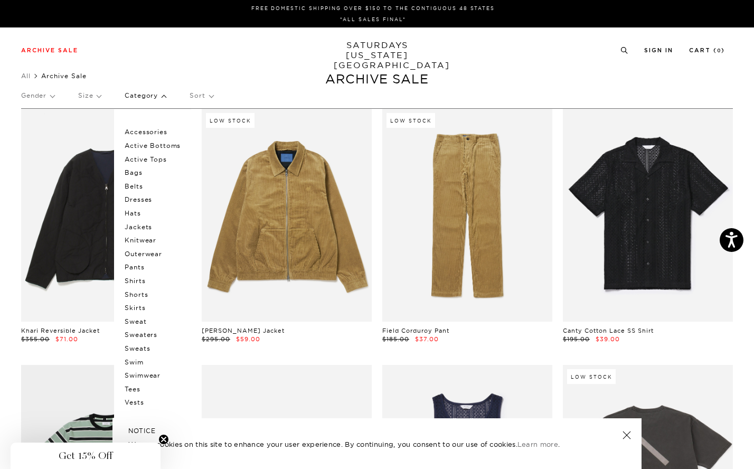
click at [194, 93] on p "Sort" at bounding box center [201, 95] width 23 height 24
click at [36, 98] on p "Gender" at bounding box center [37, 95] width 33 height 24
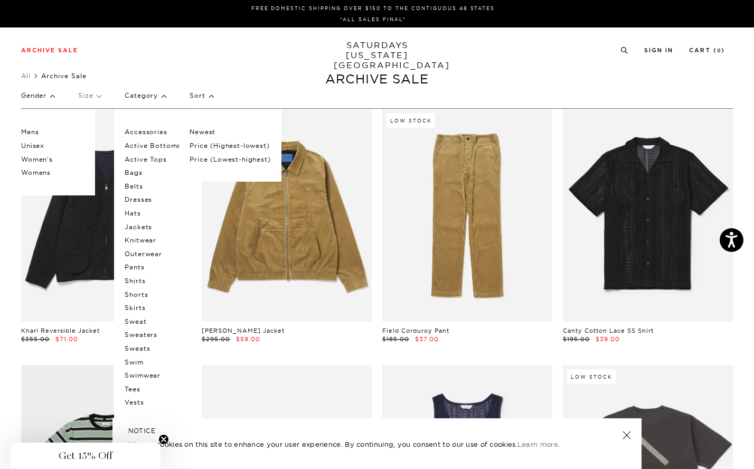
click at [22, 132] on p "Mens" at bounding box center [52, 132] width 63 height 14
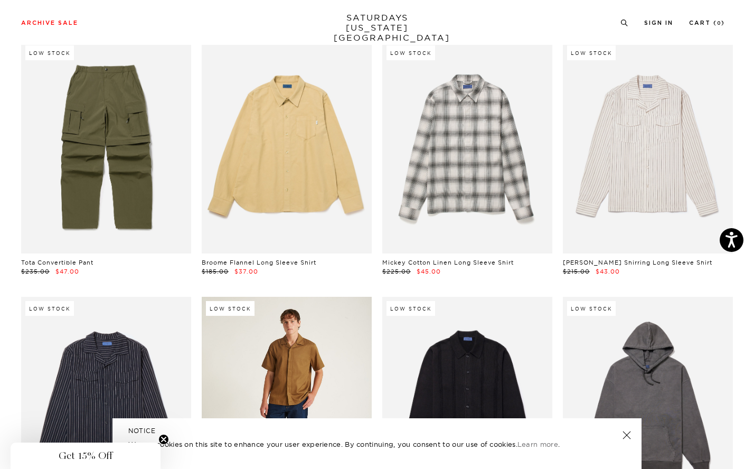
scroll to position [11285, 2]
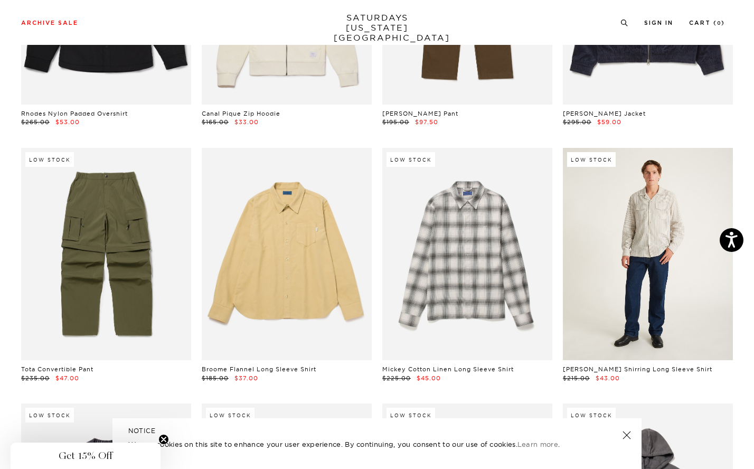
click at [638, 219] on link at bounding box center [648, 254] width 170 height 213
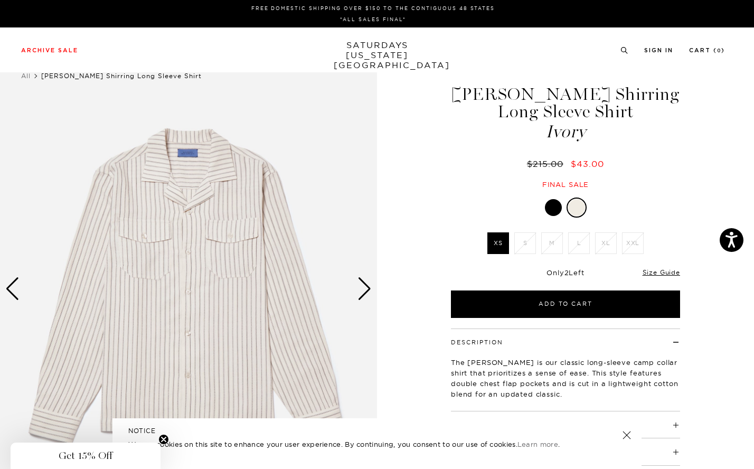
click at [366, 287] on div "Next slide" at bounding box center [364, 288] width 14 height 23
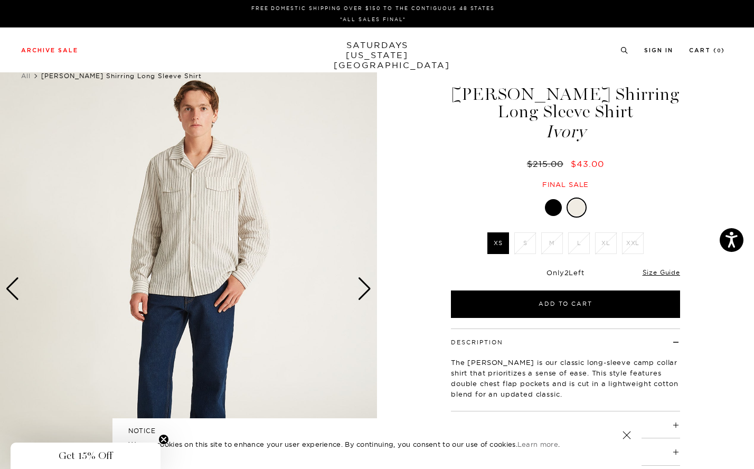
click at [366, 287] on div "Next slide" at bounding box center [364, 288] width 14 height 23
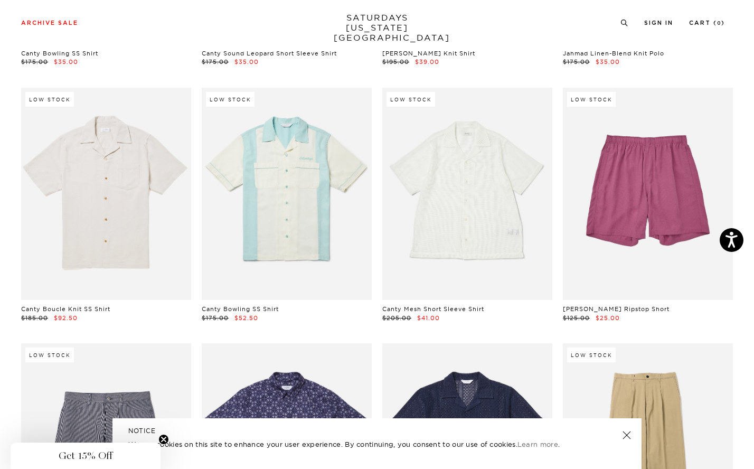
scroll to position [6313, 6]
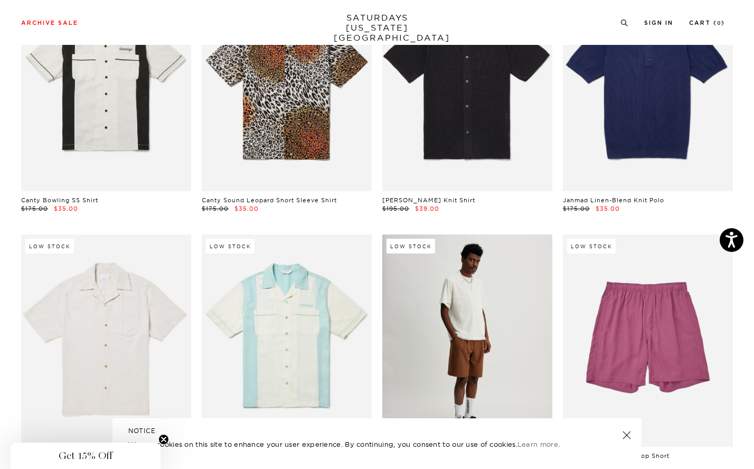
drag, startPoint x: 396, startPoint y: 11, endPoint x: 396, endPoint y: 416, distance: 405.4
click at [396, 11] on div "Archive Sale Men's Tees Shirts Shorts Swim Knitwear Pants Sweats Women's" at bounding box center [377, 22] width 754 height 45
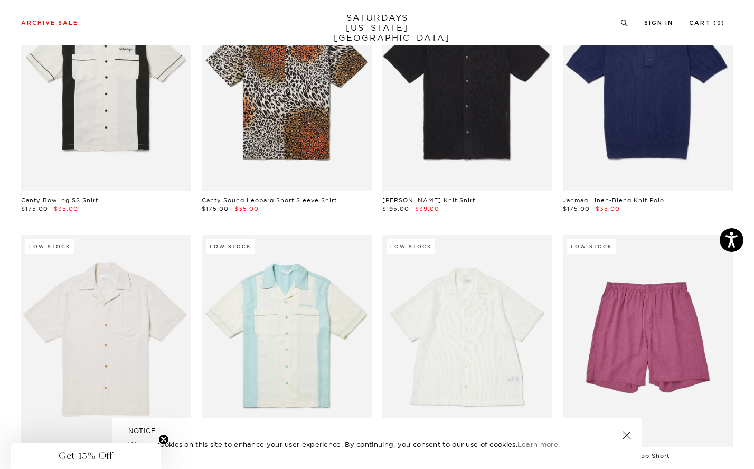
click at [394, 13] on link "SATURDAYS [US_STATE][GEOGRAPHIC_DATA]" at bounding box center [377, 28] width 87 height 30
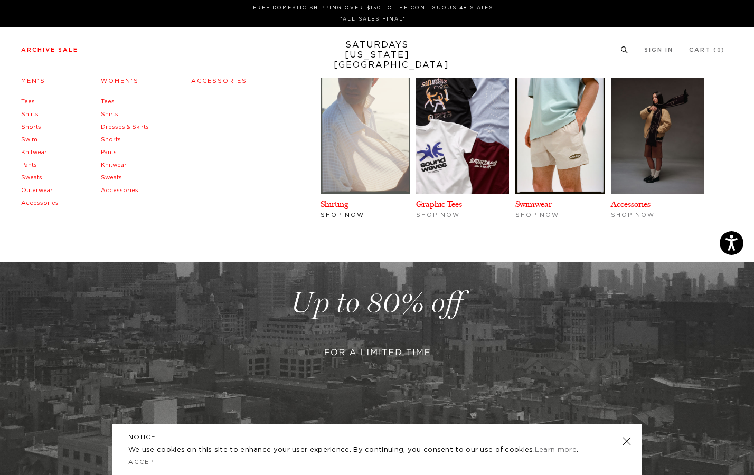
click at [384, 112] on img at bounding box center [364, 136] width 89 height 116
